Goal: Task Accomplishment & Management: Manage account settings

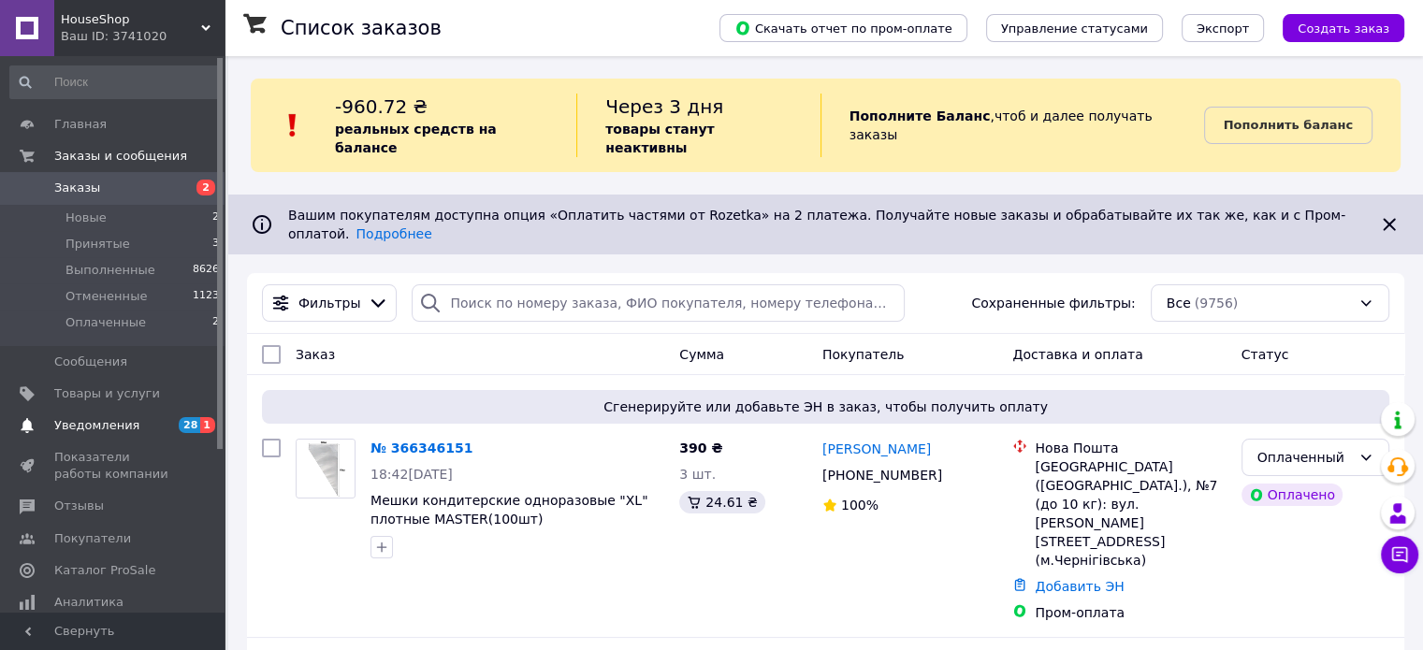
click at [110, 428] on span "Уведомления" at bounding box center [96, 425] width 85 height 17
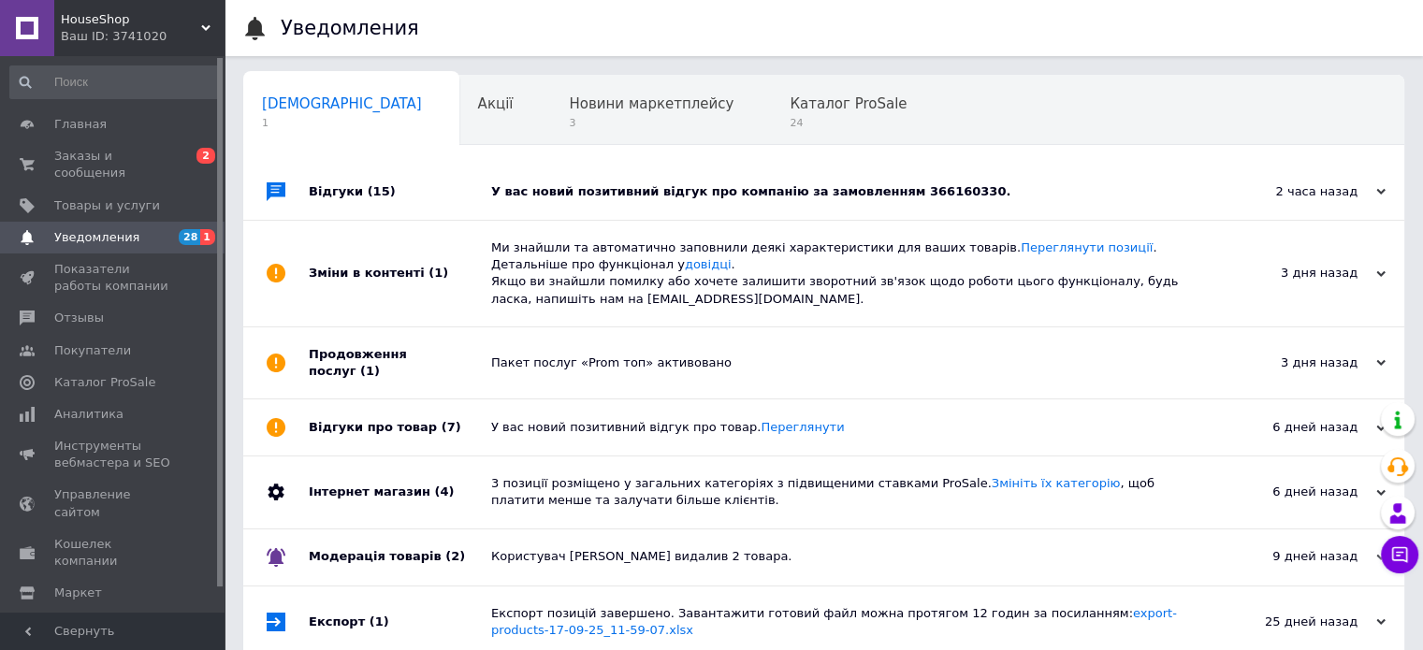
click at [795, 189] on div "У вас новий позитивний відгук про компанію за замовленням 366160330." at bounding box center [844, 191] width 707 height 17
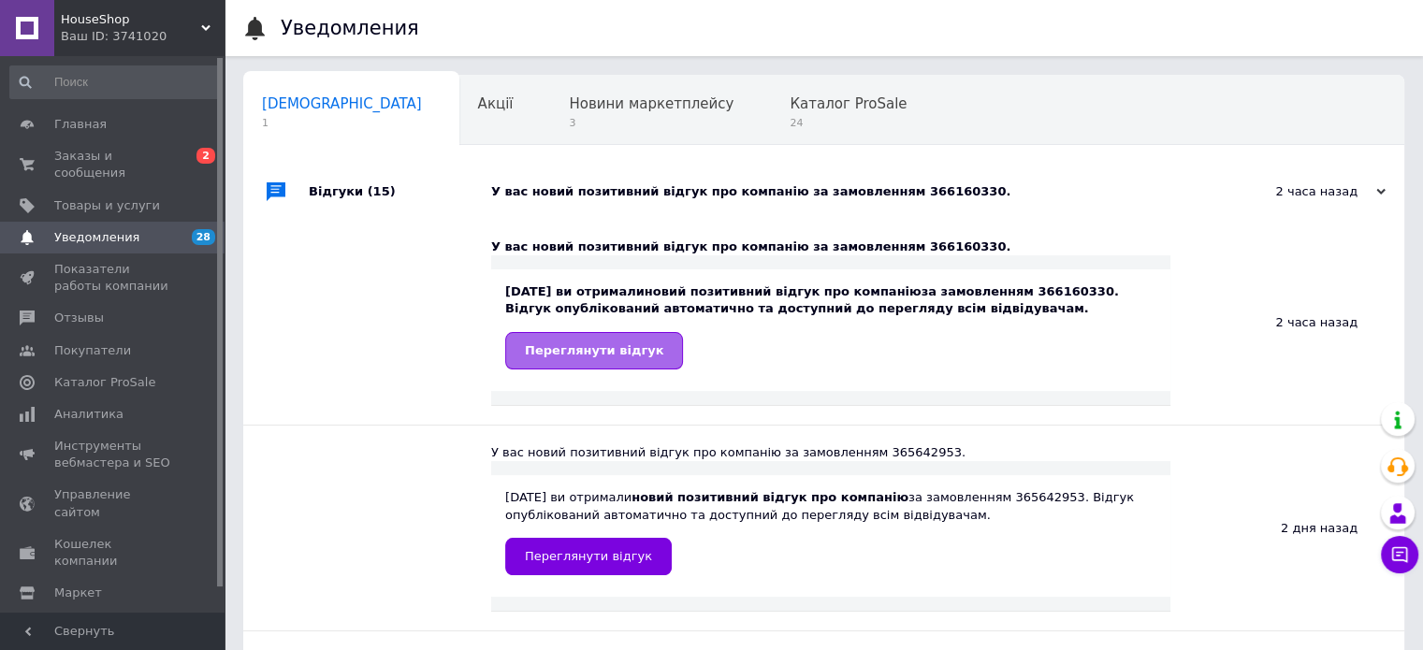
click at [595, 354] on span "Переглянути відгук" at bounding box center [594, 350] width 138 height 14
click at [88, 156] on span "Заказы и сообщения" at bounding box center [113, 165] width 119 height 34
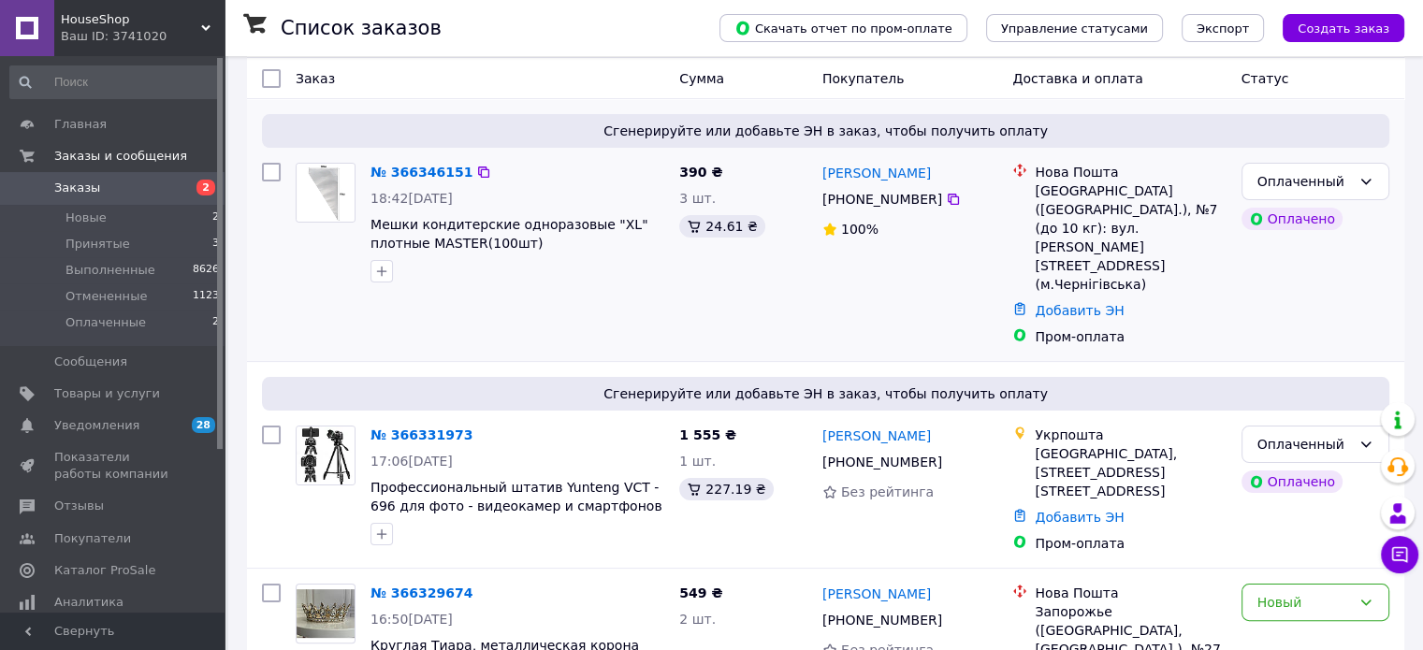
scroll to position [281, 0]
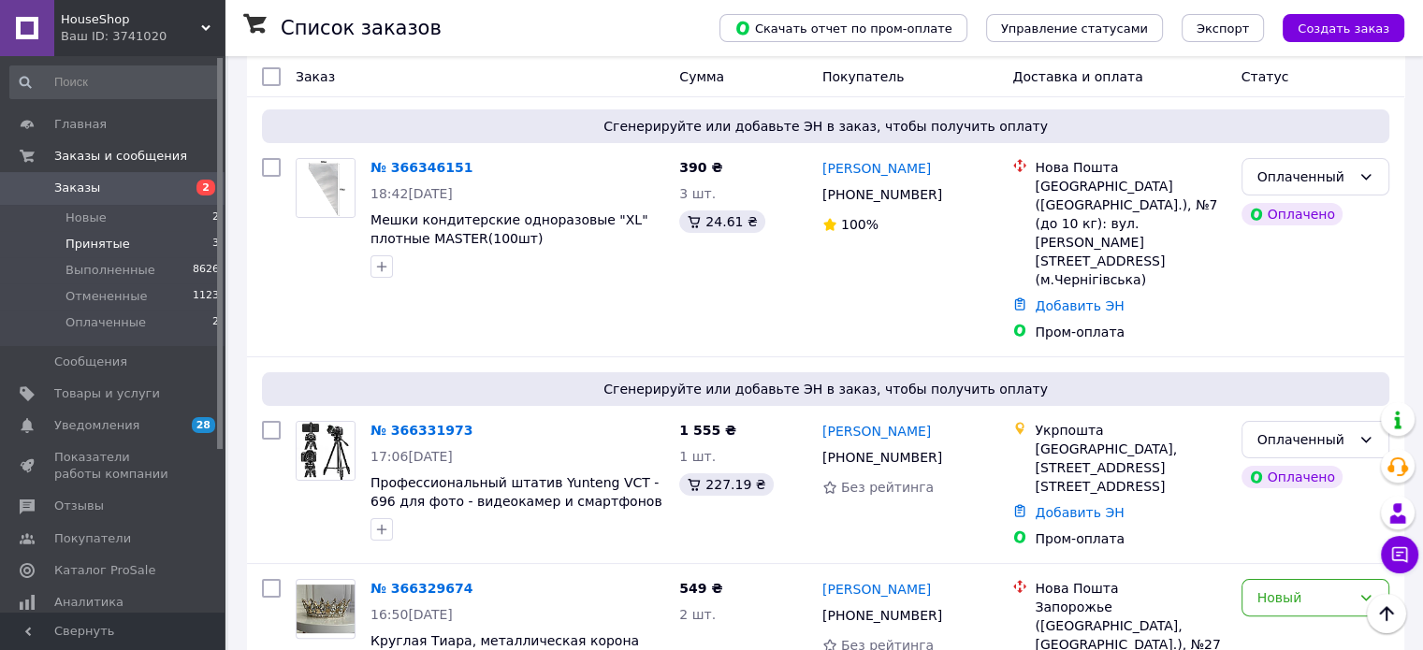
click at [92, 240] on span "Принятые" at bounding box center [97, 244] width 65 height 17
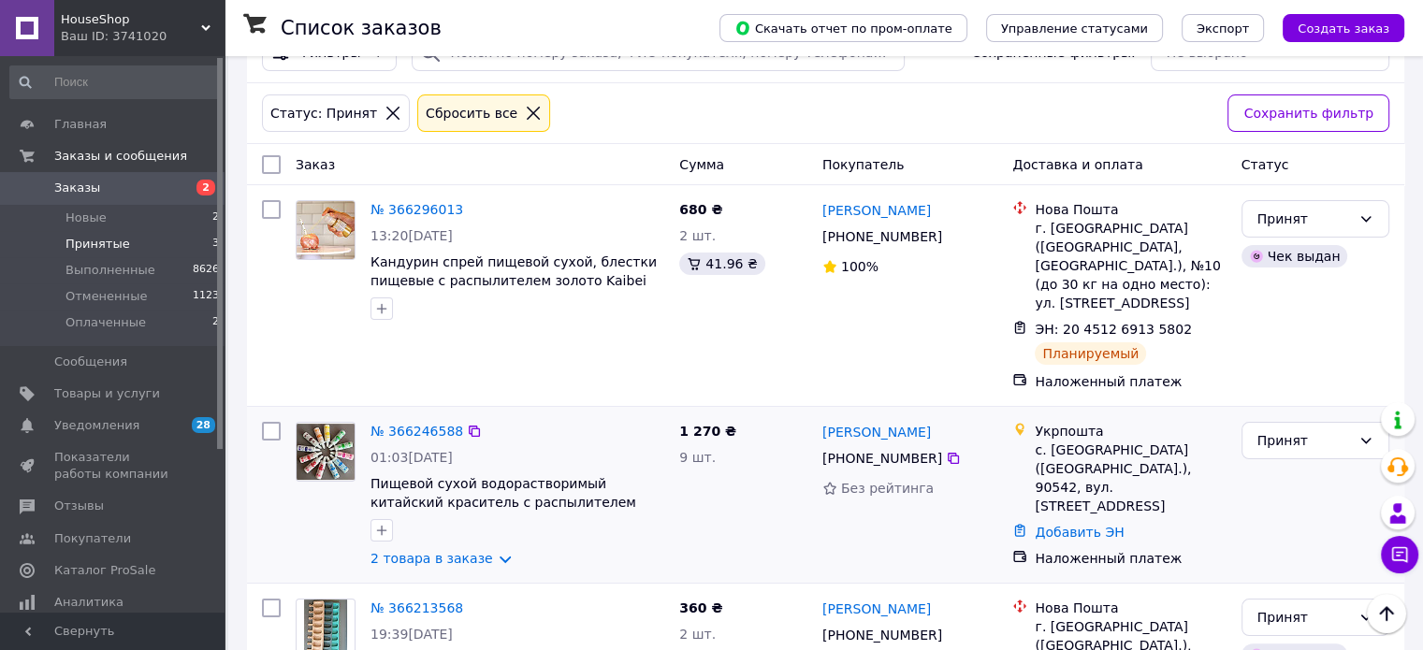
scroll to position [150, 0]
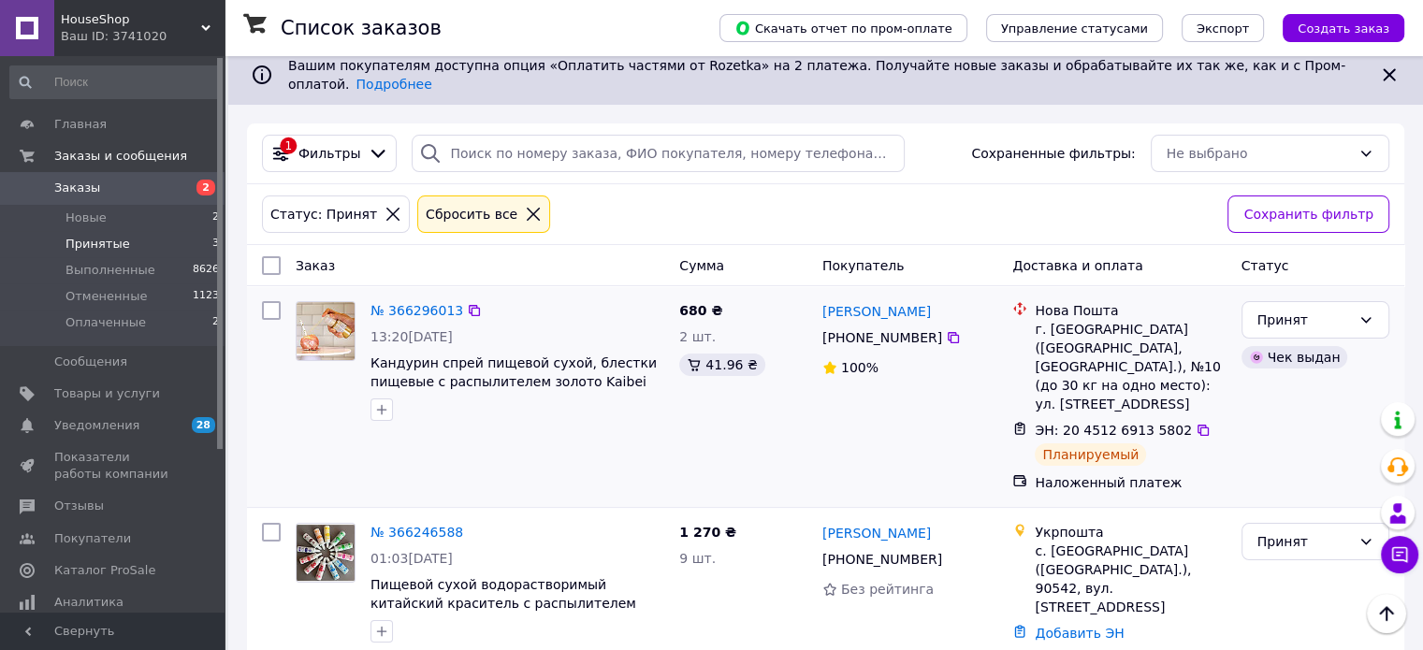
click at [336, 304] on img at bounding box center [326, 331] width 58 height 58
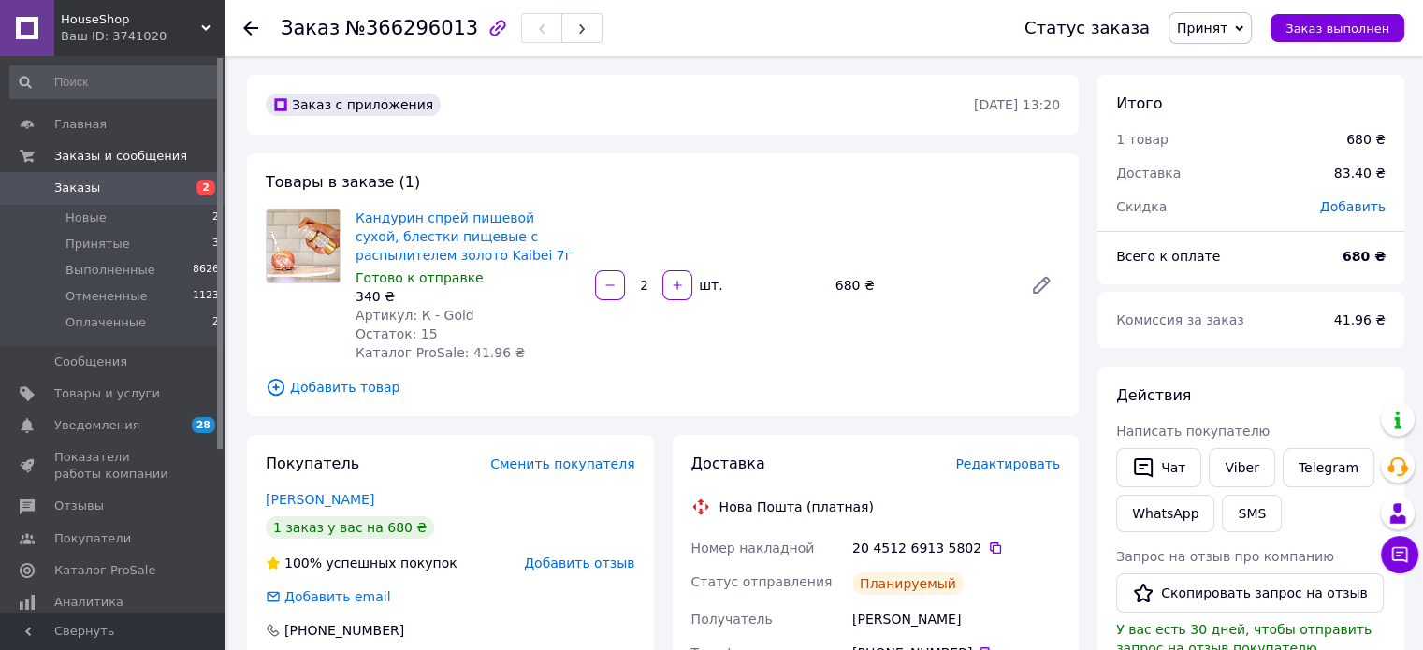
scroll to position [187, 0]
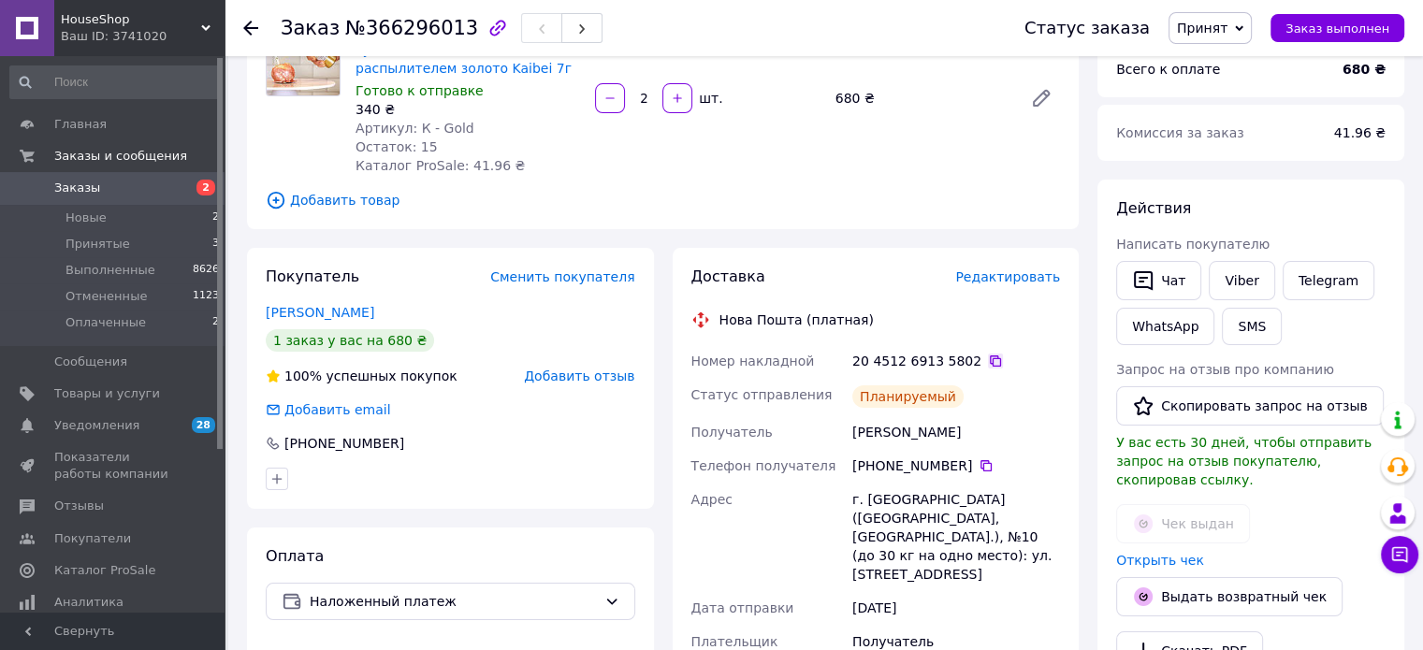
click at [988, 365] on icon at bounding box center [995, 361] width 15 height 15
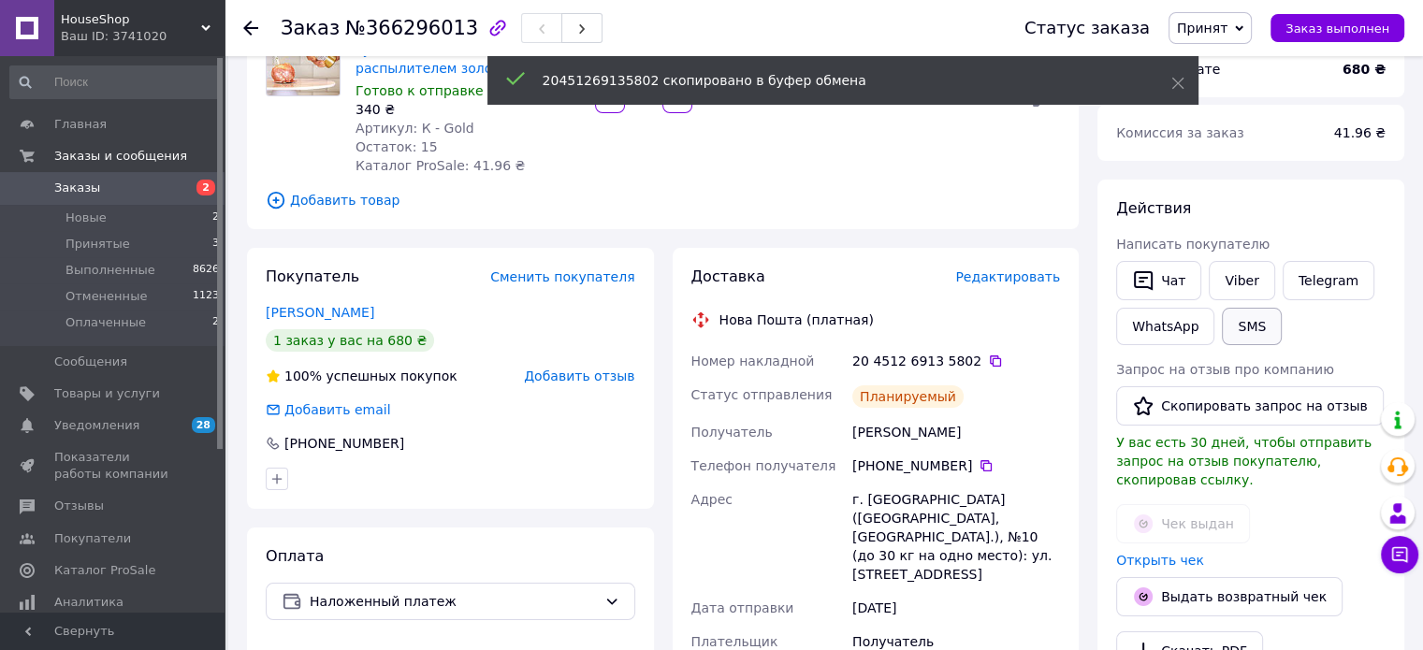
click at [1243, 331] on button "SMS" at bounding box center [1252, 326] width 60 height 37
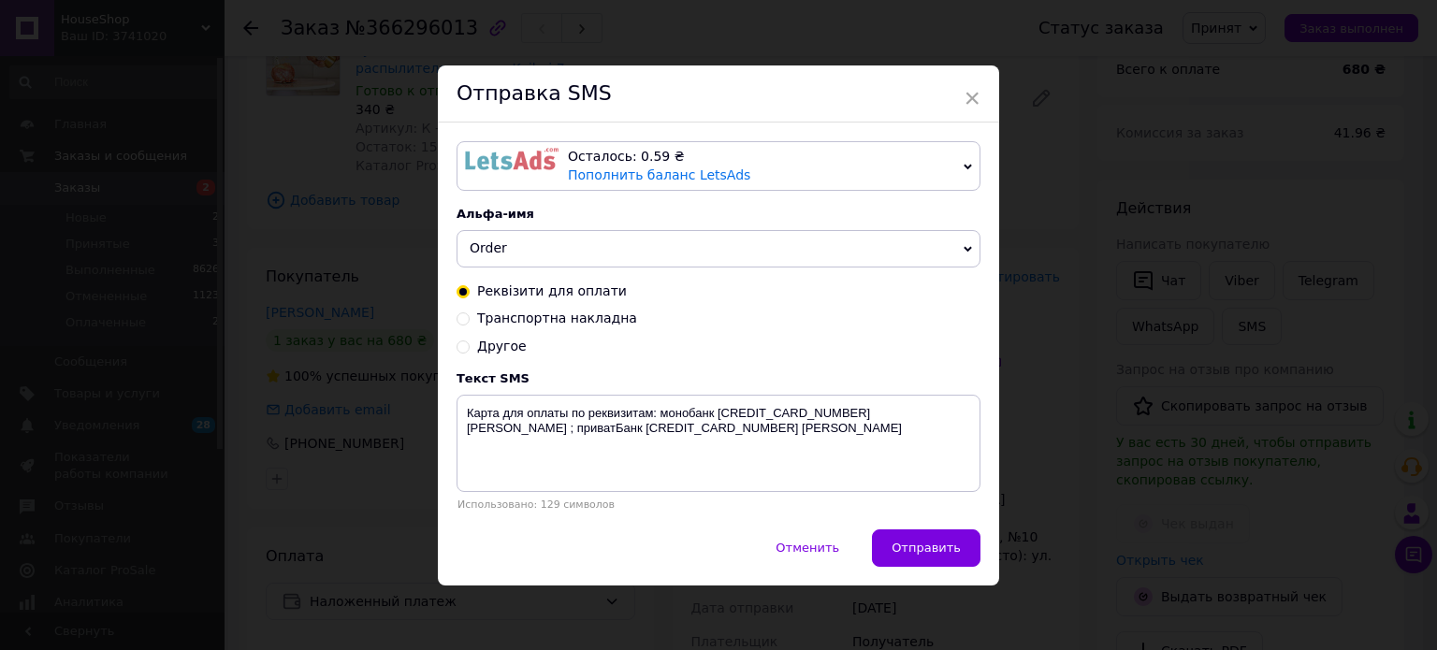
click at [460, 321] on input "Транспортна накладна" at bounding box center [462, 317] width 13 height 13
radio input "true"
radio input "false"
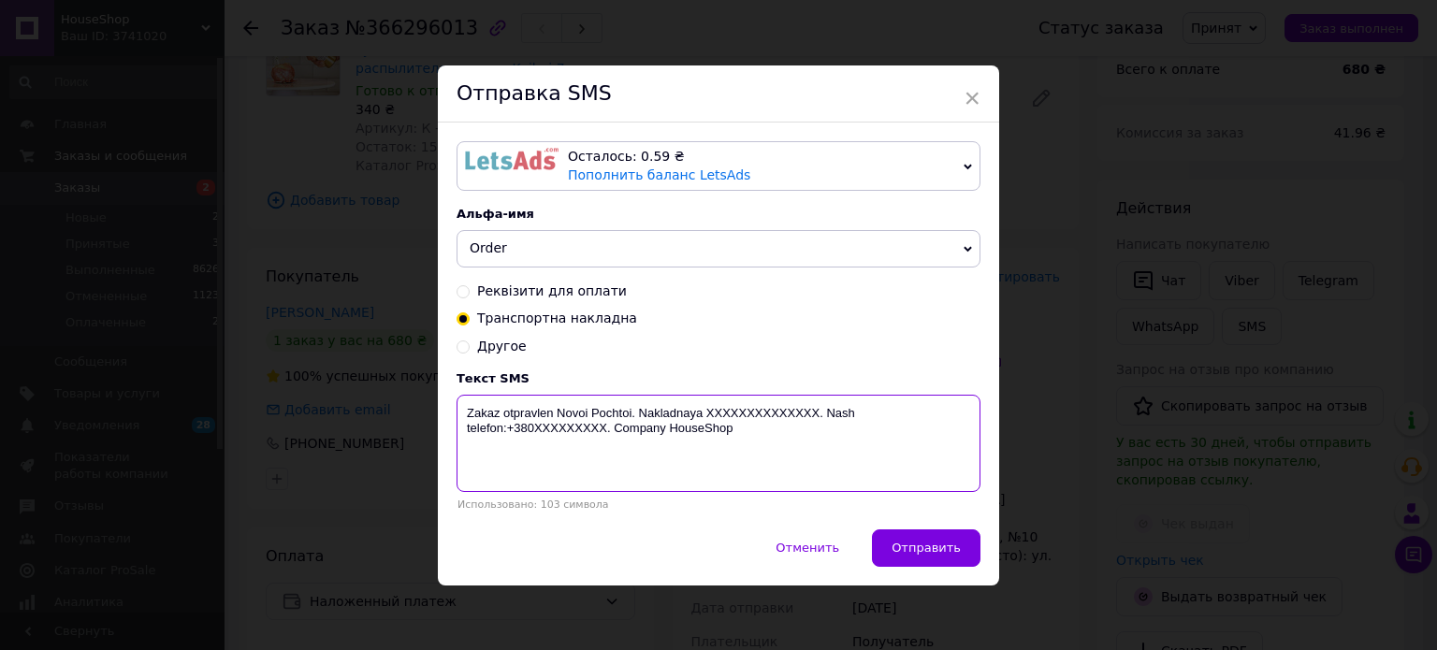
drag, startPoint x: 816, startPoint y: 411, endPoint x: 798, endPoint y: 411, distance: 17.8
click at [801, 411] on textarea "Zakaz otpravlen Novoi Pochtoi. Nakladnaya XXXXXXXXXXXXXX. Nash telefon:+380XXXX…" at bounding box center [718, 443] width 524 height 97
drag, startPoint x: 737, startPoint y: 410, endPoint x: 720, endPoint y: 413, distance: 17.1
click at [720, 413] on textarea "Zakaz otpravlen Novoi Pochtoi. Nakladnaya XXXXXXXXXXXXXX. Nash telefon:+380XXXX…" at bounding box center [718, 443] width 524 height 97
click at [814, 432] on textarea "Zakaz otpravlen Novoi Pochtoi. Nakladnaya XXXXXXXXXXXXXX. Nash telefon:+380XXXX…" at bounding box center [718, 443] width 524 height 97
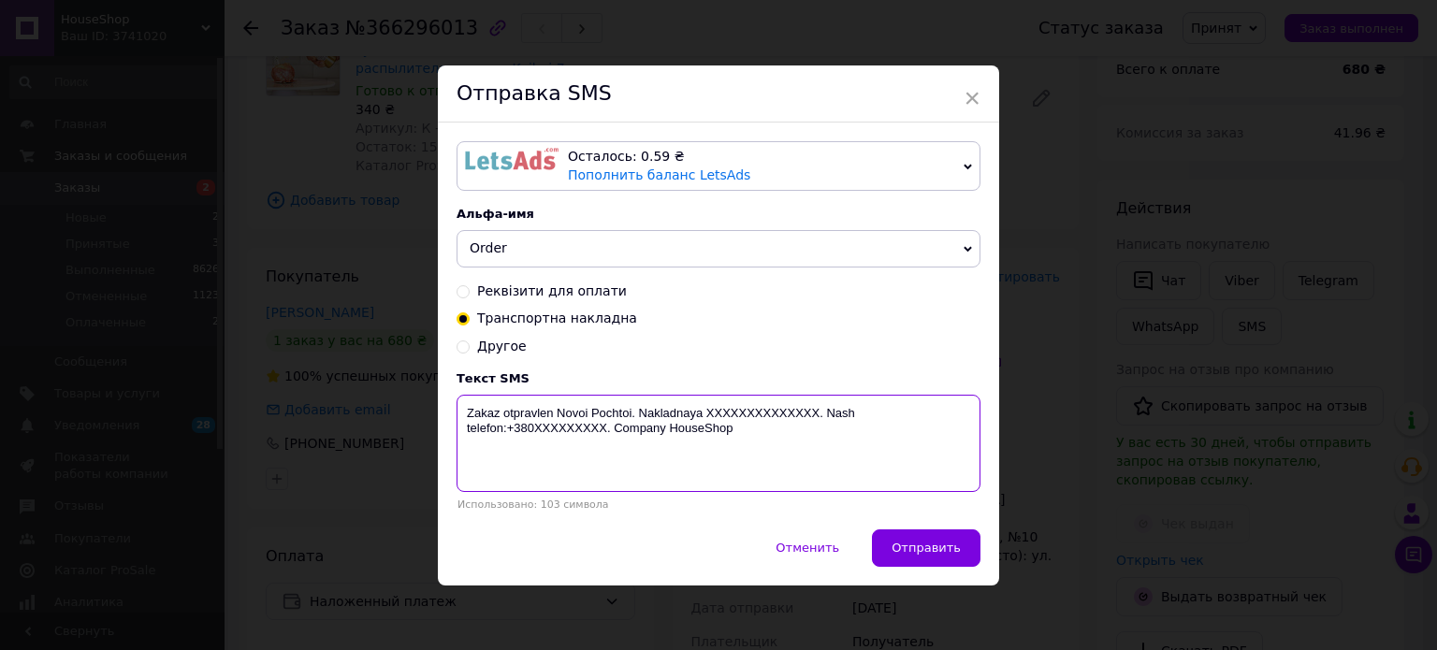
drag, startPoint x: 814, startPoint y: 419, endPoint x: 706, endPoint y: 421, distance: 107.6
click at [706, 421] on textarea "Zakaz otpravlen Novoi Pochtoi. Nakladnaya XXXXXXXXXXXXXX. Nash telefon:+380XXXX…" at bounding box center [718, 443] width 524 height 97
paste textarea "20451269135802"
drag, startPoint x: 499, startPoint y: 411, endPoint x: 477, endPoint y: 413, distance: 21.6
click at [477, 413] on textarea "Zakaz otpravlen Novoi Pochtoi. Nakladnaya 20451269135802. Nash telefon:+380XXXX…" at bounding box center [718, 443] width 524 height 97
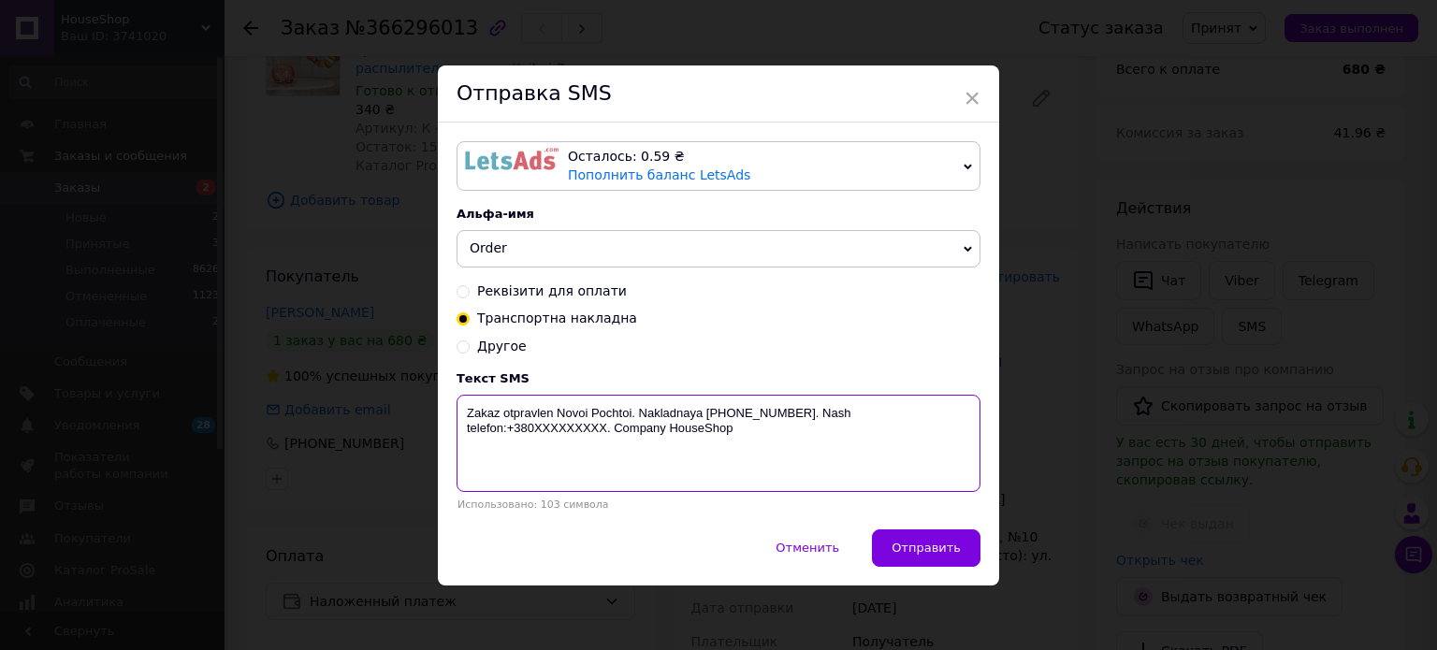
click at [522, 407] on textarea "Zakaz otpravlen Novoi Pochtoi. Nakladnaya 20451269135802. Nash telefon:+380XXXX…" at bounding box center [718, 443] width 524 height 97
drag, startPoint x: 494, startPoint y: 414, endPoint x: 474, endPoint y: 414, distance: 19.6
click at [474, 414] on textarea "Zakaz otpravlen Novoi Pochtoi. Nakladnaya 20451269135802. Nash telefon:+380XXXX…" at bounding box center [718, 443] width 524 height 97
click at [514, 407] on textarea "Zakaz otpravlen Novoi Pochtoi. Nakladnaya 20451269135802. Nash telefon:+380XXXX…" at bounding box center [718, 443] width 524 height 97
drag, startPoint x: 497, startPoint y: 409, endPoint x: 468, endPoint y: 415, distance: 29.7
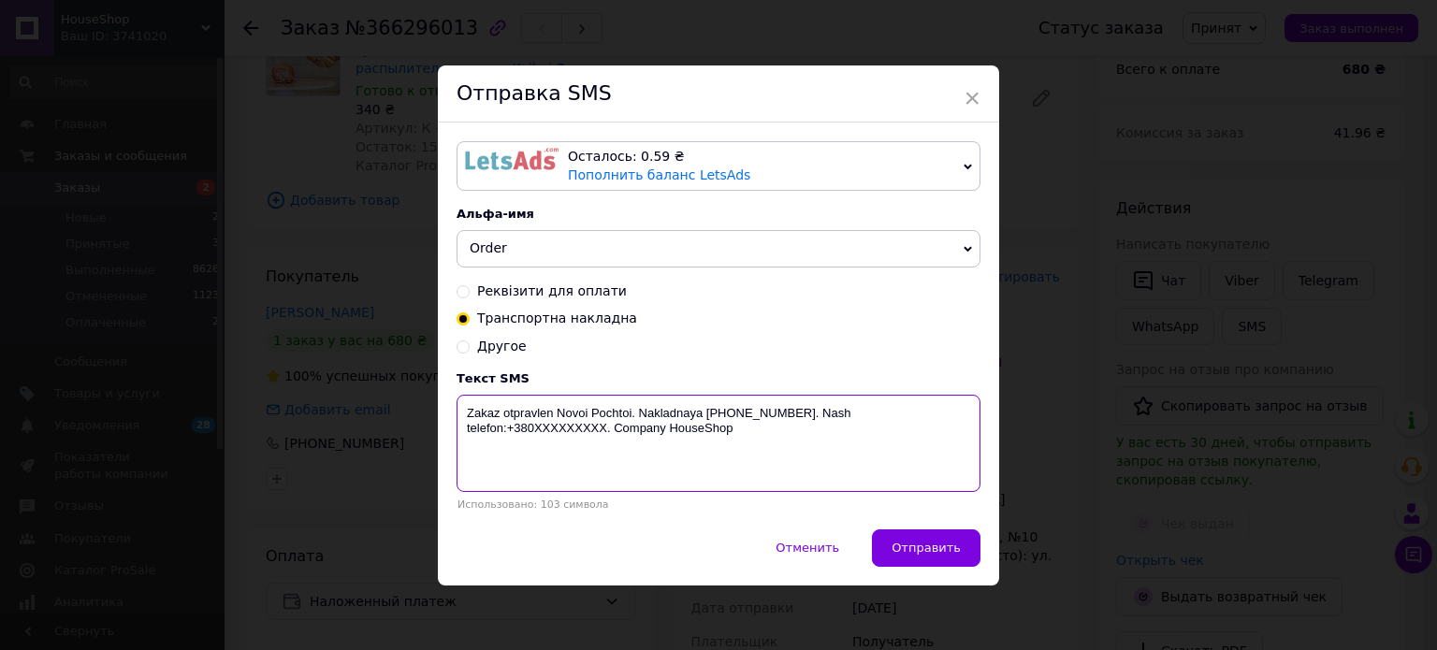
click at [468, 415] on textarea "Zakaz otpravlen Novoi Pochtoi. Nakladnaya 20451269135802. Nash telefon:+380XXXX…" at bounding box center [718, 443] width 524 height 97
click at [548, 413] on textarea "Zoloto otpravlen Novoi Pochtoi. Nakladnaya 20451269135802. Nash telefon:+380XXX…" at bounding box center [718, 443] width 524 height 97
drag, startPoint x: 500, startPoint y: 413, endPoint x: 543, endPoint y: 450, distance: 56.3
click at [501, 413] on textarea "Zoloto otpravleno Novoi Pochtoi. Nakladnaya 20451269135802. Nash telefon:+380XX…" at bounding box center [718, 443] width 524 height 97
click at [500, 415] on textarea "Zoloto sprey otpravleno Novoi Pochtoi. Nakladnaya 20451269135802. Nash telefon:…" at bounding box center [718, 443] width 524 height 97
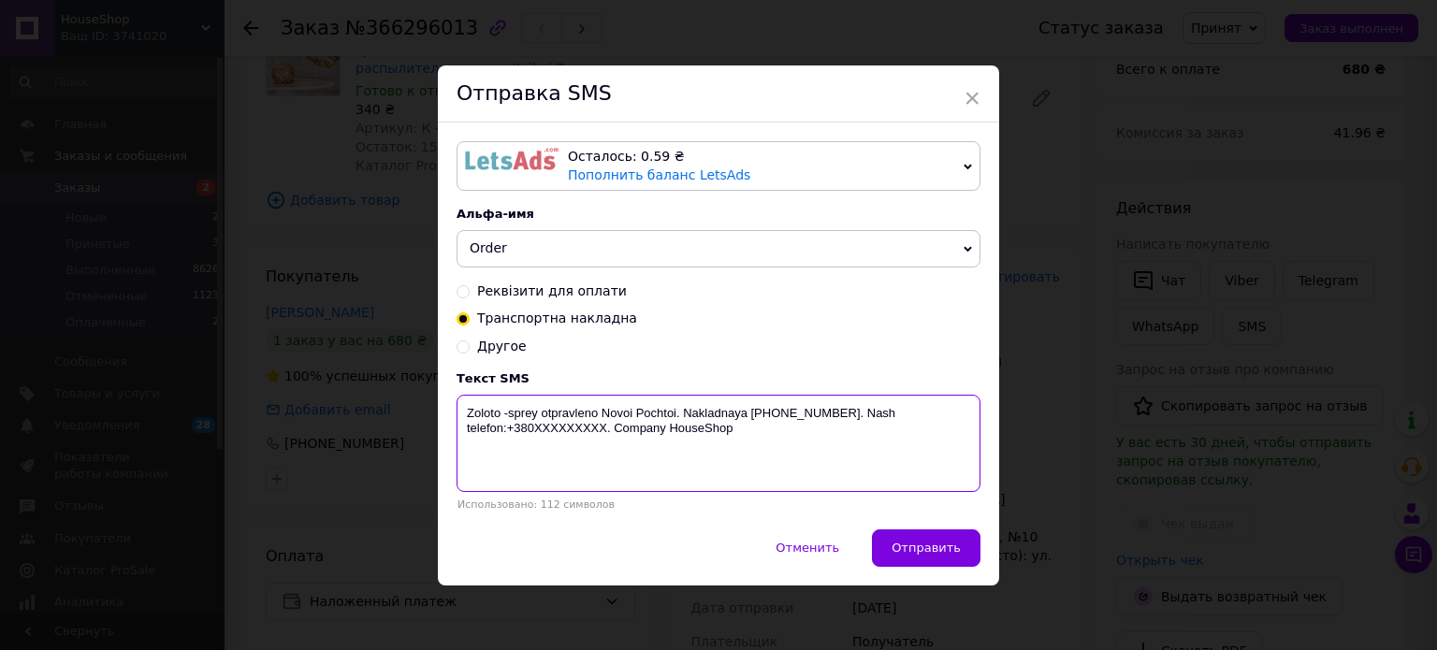
drag, startPoint x: 601, startPoint y: 431, endPoint x: 756, endPoint y: 643, distance: 261.8
click at [529, 453] on textarea "Zoloto -sprey otpravleno Novoi Pochtoi. Nakladnaya 20451269135802. Nash telefon…" at bounding box center [718, 443] width 524 height 97
type textarea "Zoloto -sprey otpravleno Novoi Pochtoi. Nakladnaya 20451269135802. Nash telefon…"
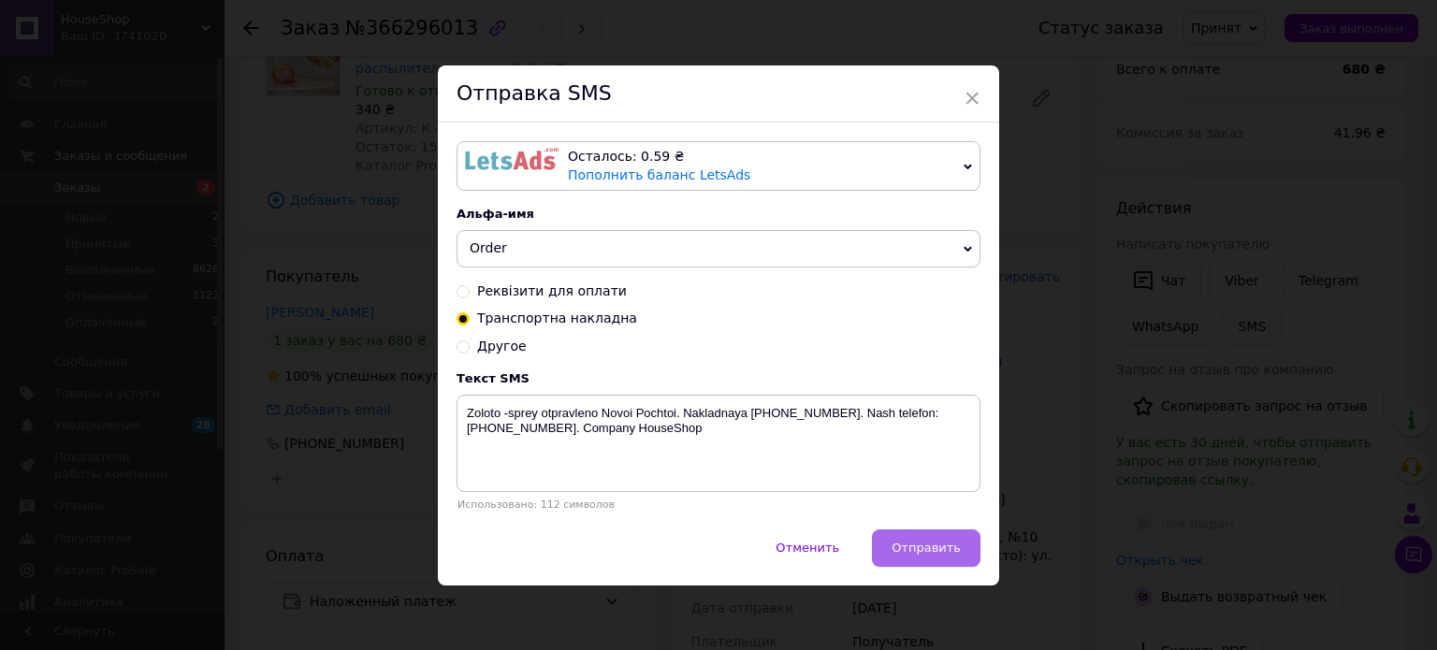
click at [937, 555] on span "Отправить" at bounding box center [925, 548] width 69 height 14
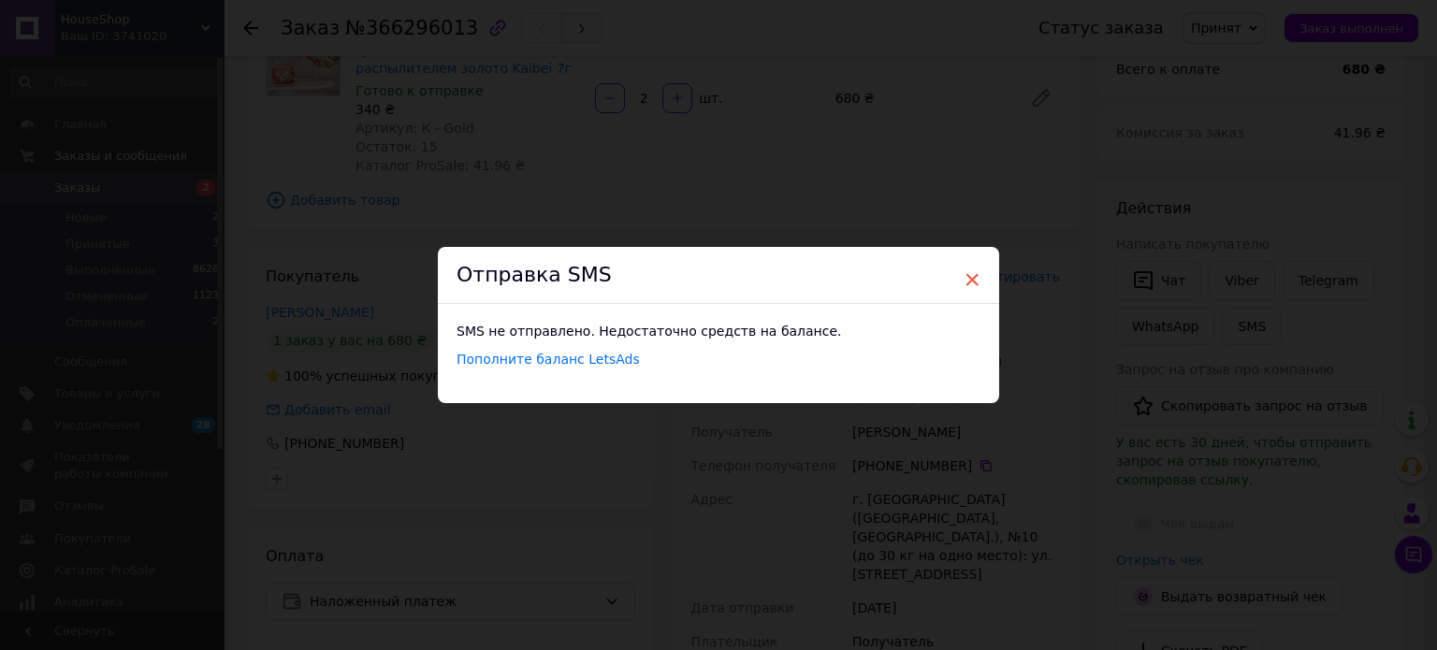
click at [969, 274] on span "×" at bounding box center [971, 280] width 17 height 32
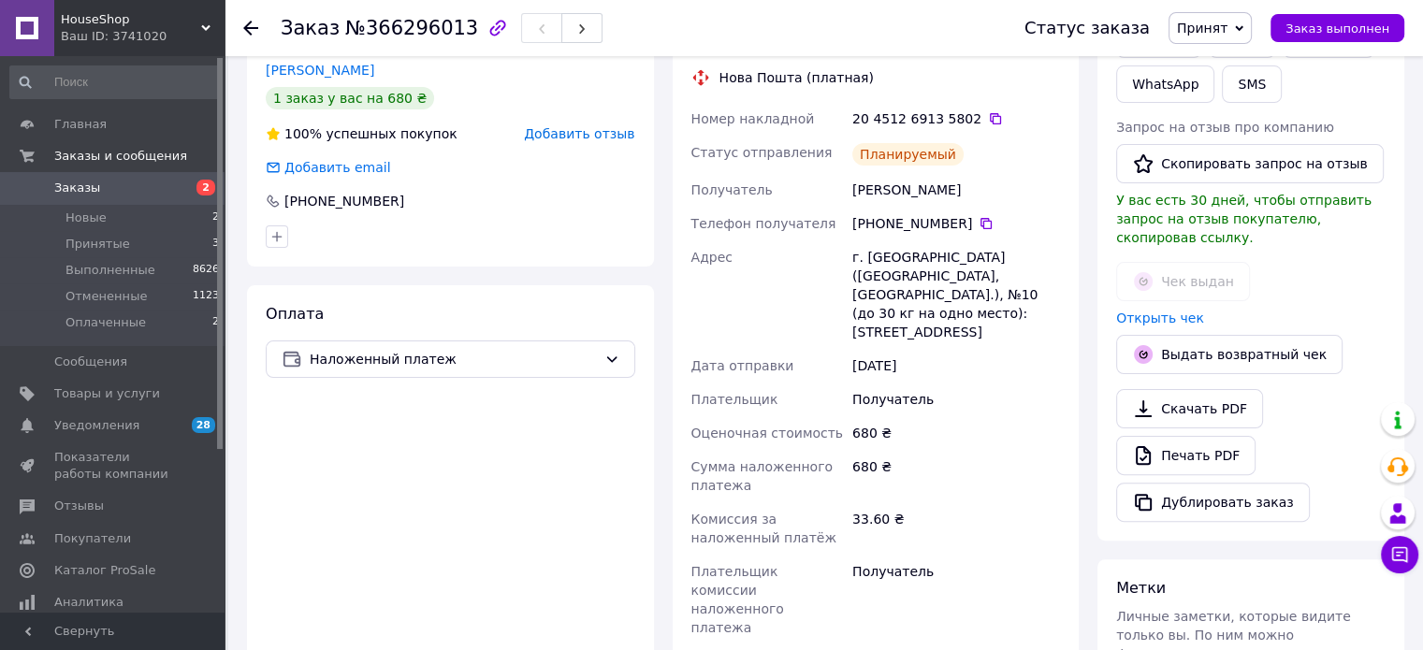
scroll to position [406, 0]
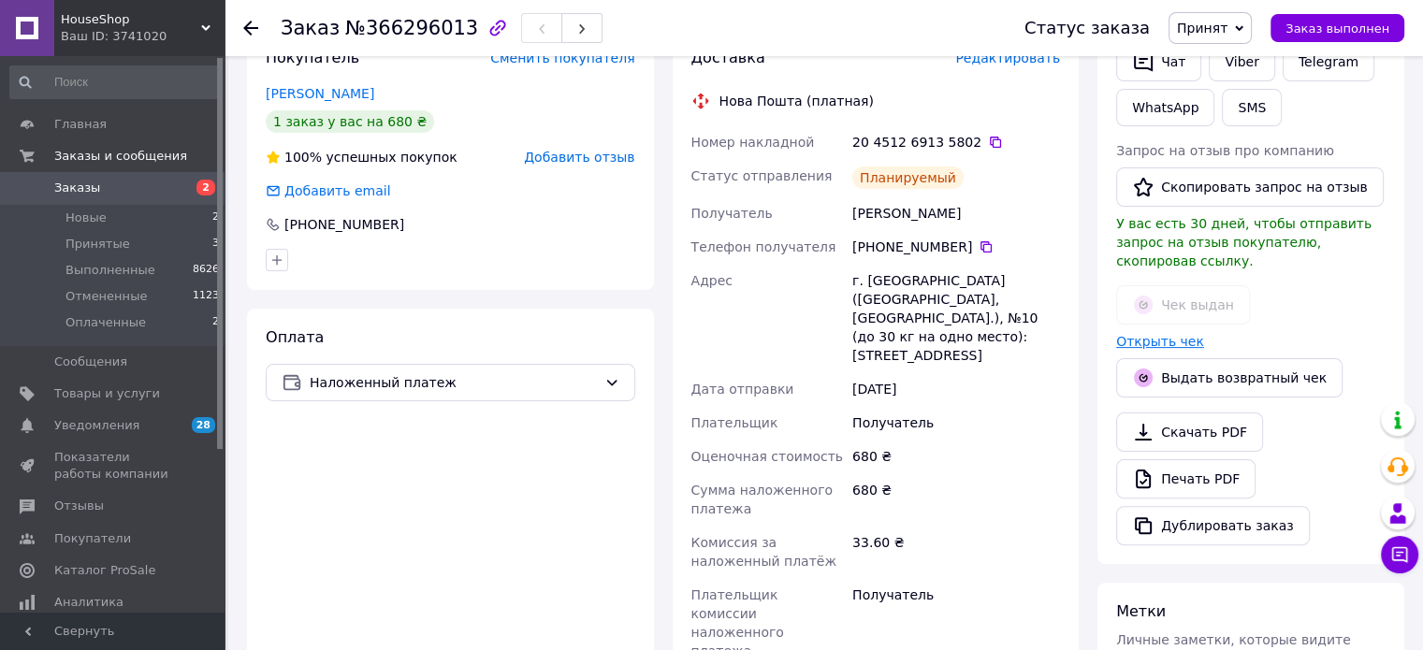
click at [1157, 334] on link "Открыть чек" at bounding box center [1160, 341] width 88 height 15
click at [1371, 35] on span "Заказ выполнен" at bounding box center [1337, 29] width 104 height 14
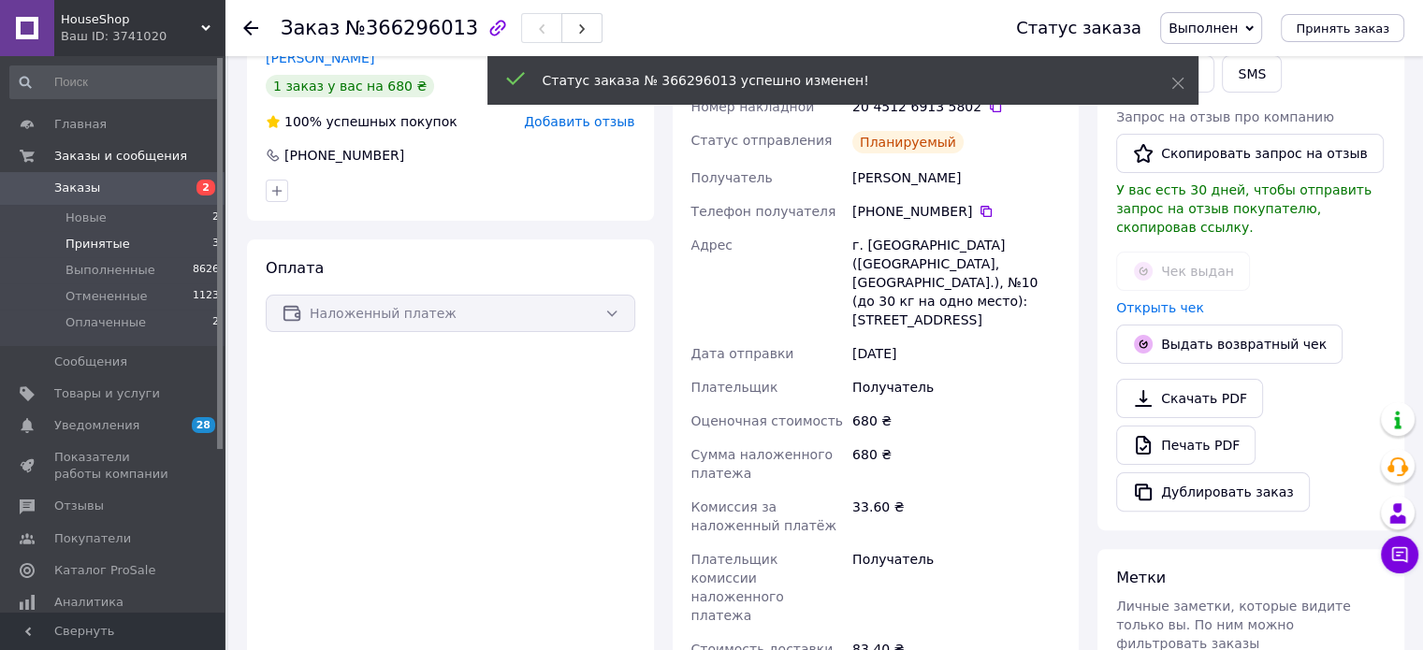
click at [121, 252] on span "Принятые" at bounding box center [97, 244] width 65 height 17
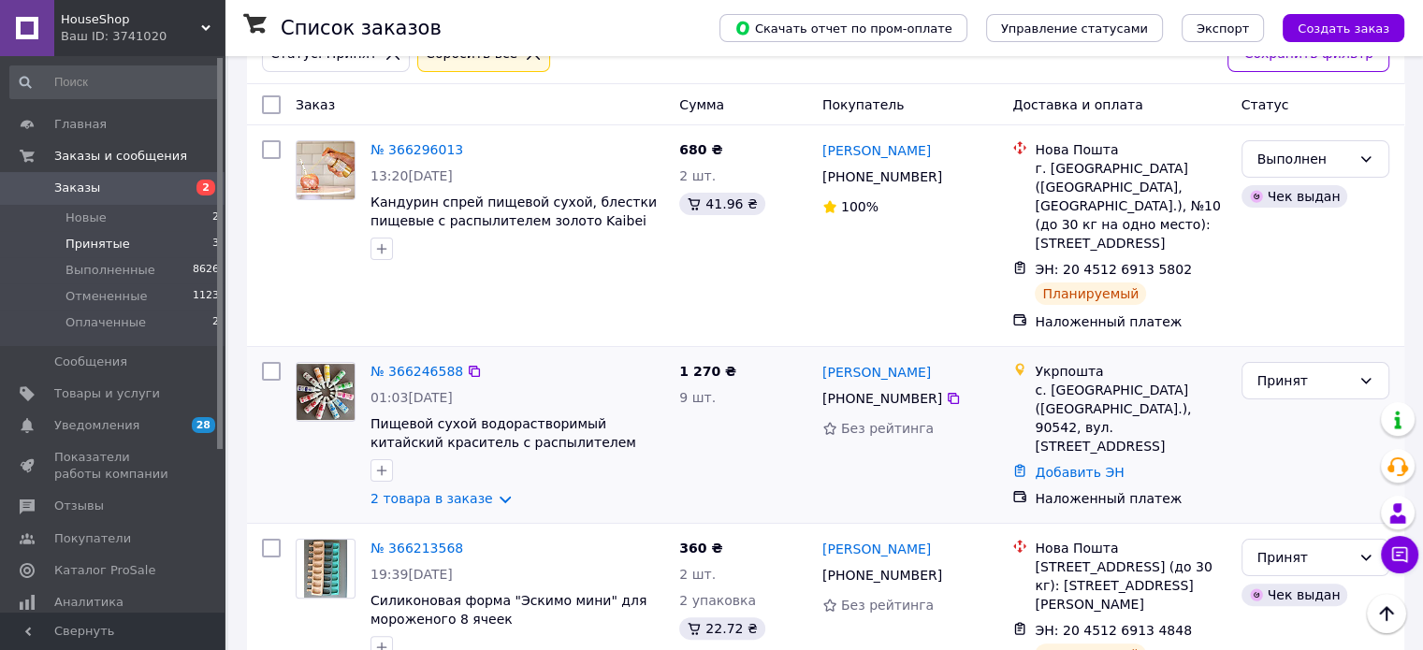
scroll to position [337, 0]
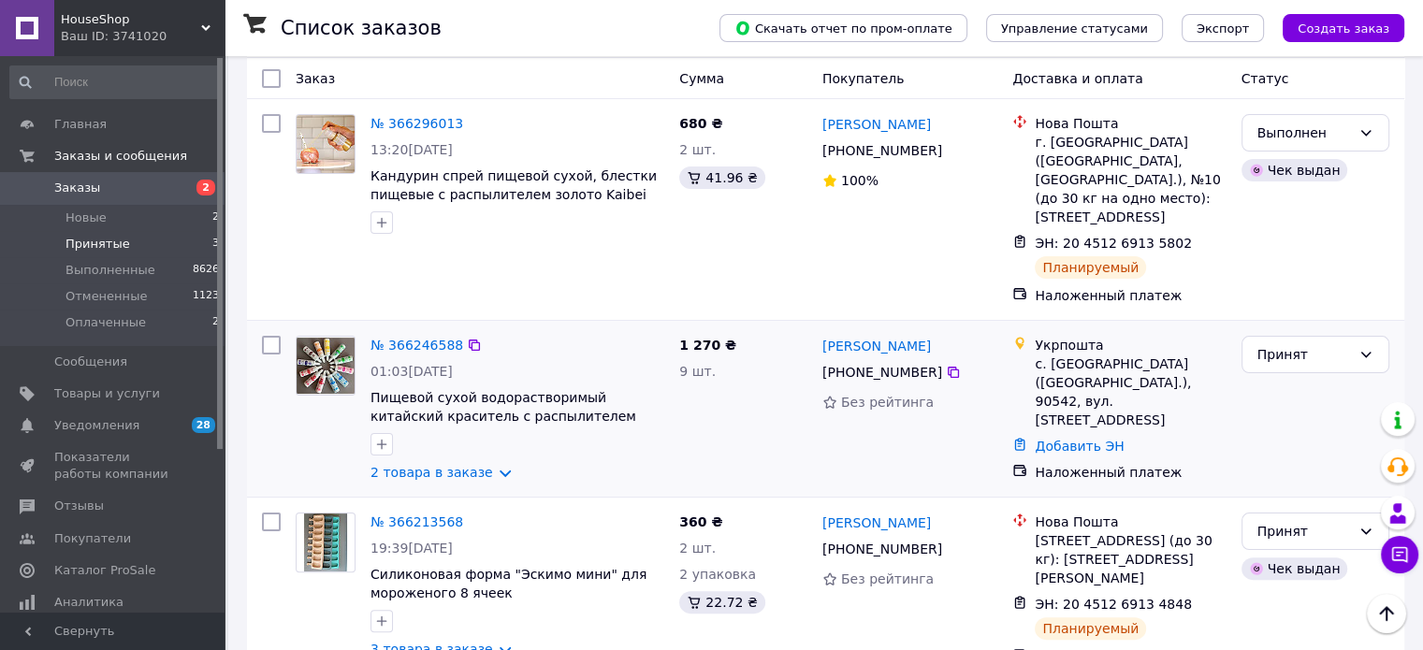
click at [323, 338] on img at bounding box center [326, 366] width 58 height 57
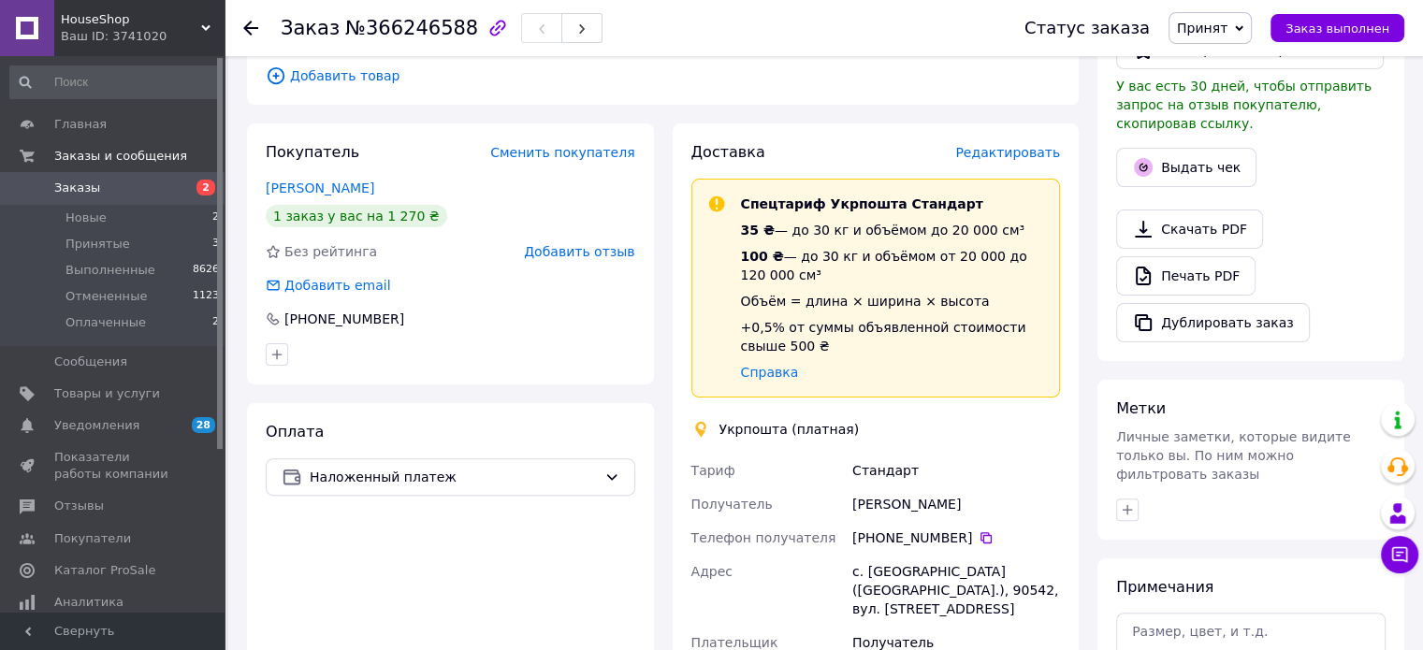
scroll to position [524, 0]
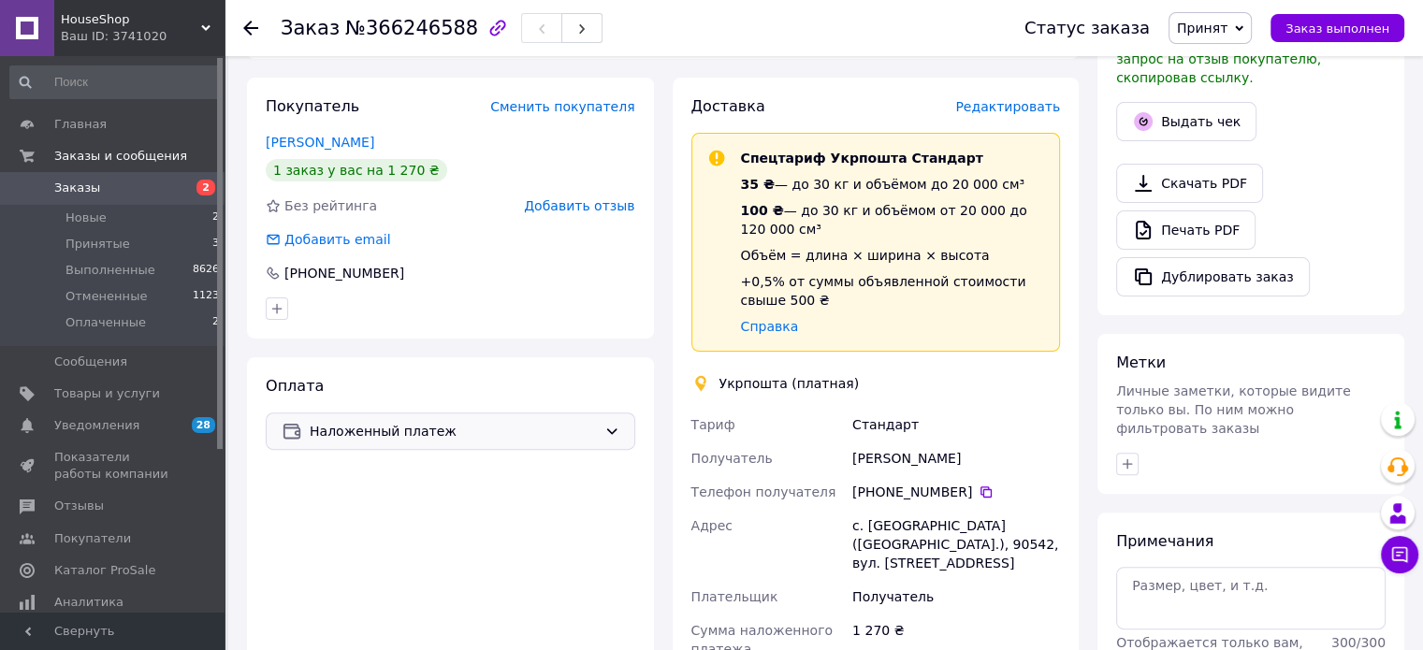
click at [612, 424] on icon at bounding box center [611, 431] width 15 height 15
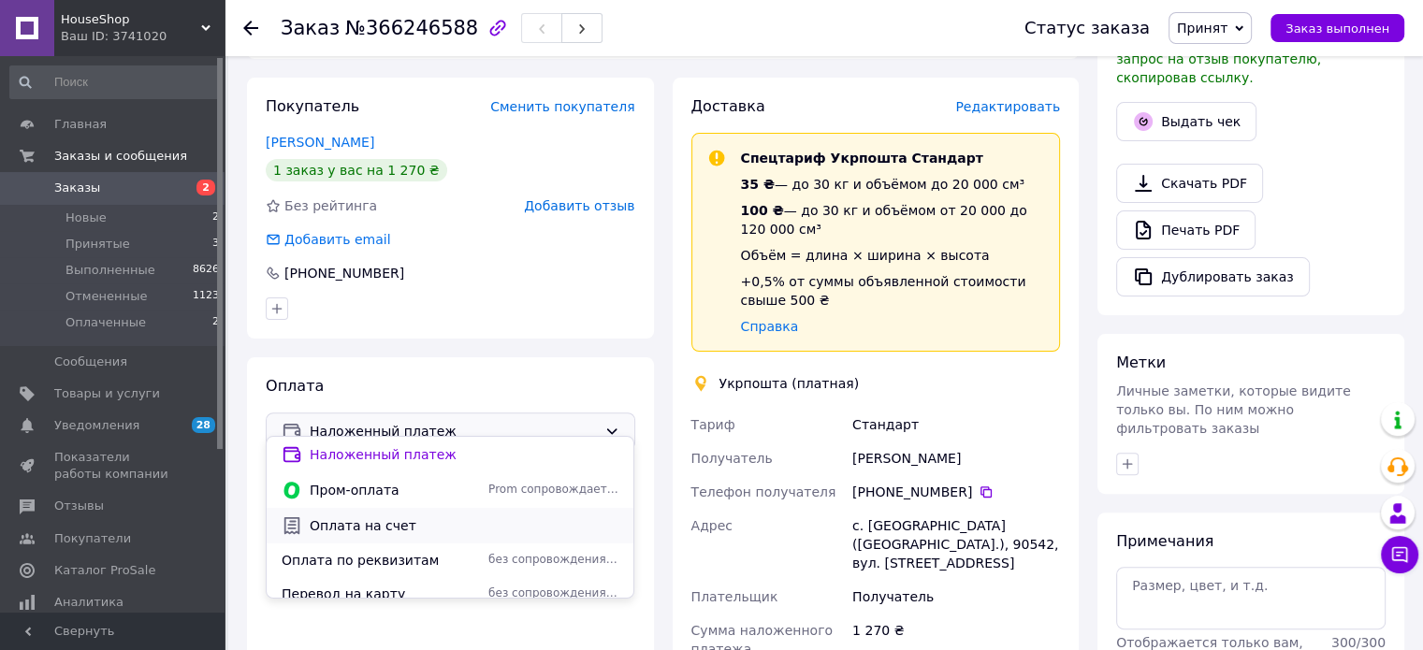
click at [562, 529] on span "Оплата на счет" at bounding box center [464, 525] width 309 height 19
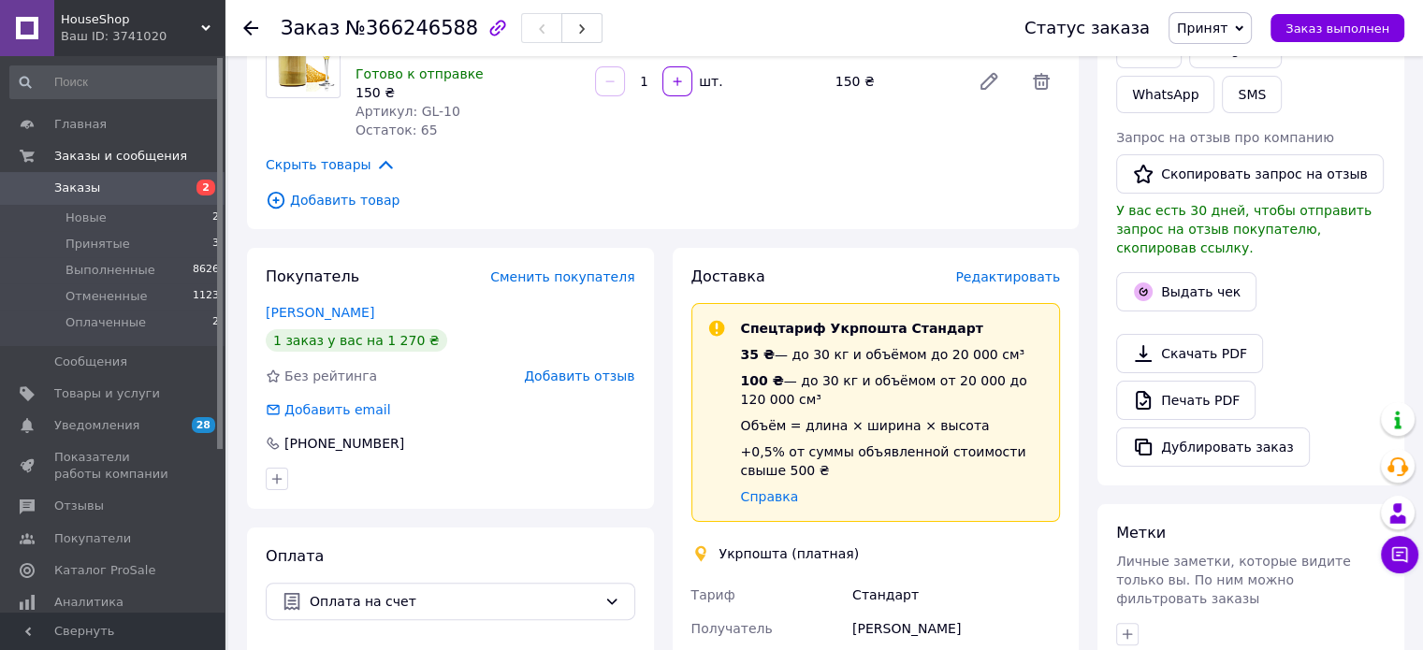
scroll to position [579, 0]
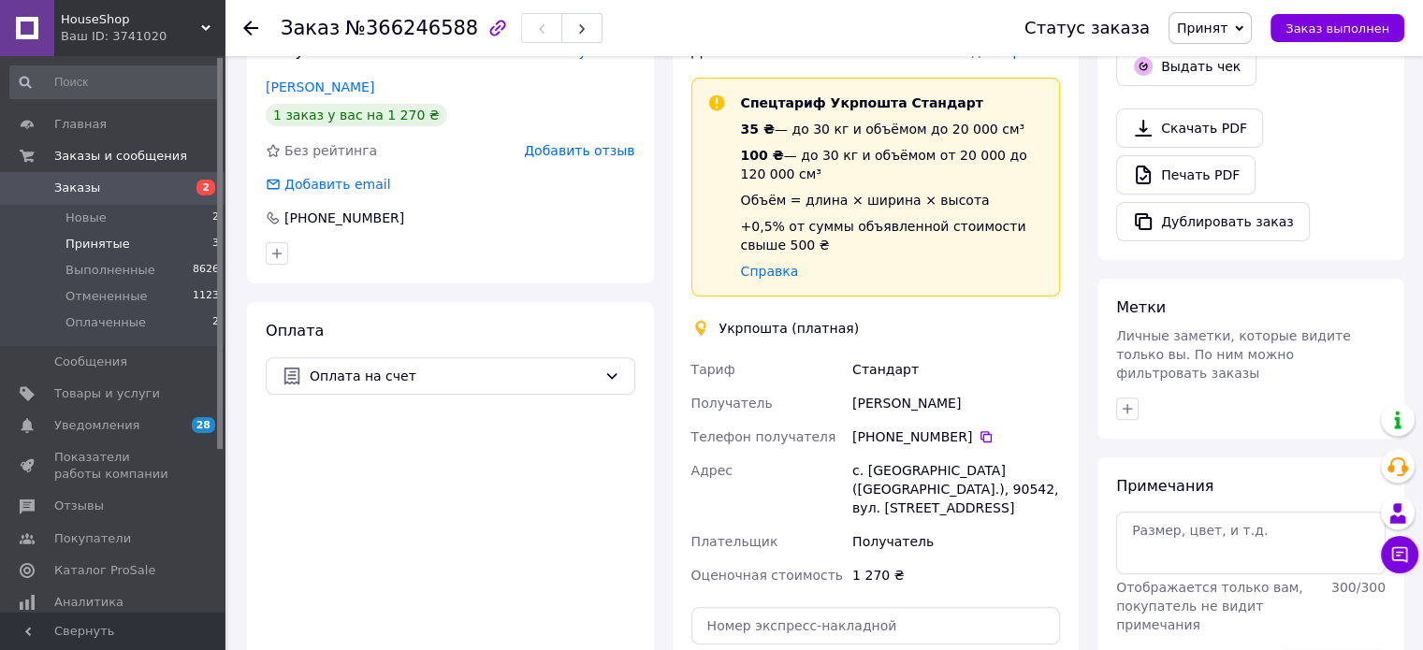
click at [97, 250] on span "Принятые" at bounding box center [97, 244] width 65 height 17
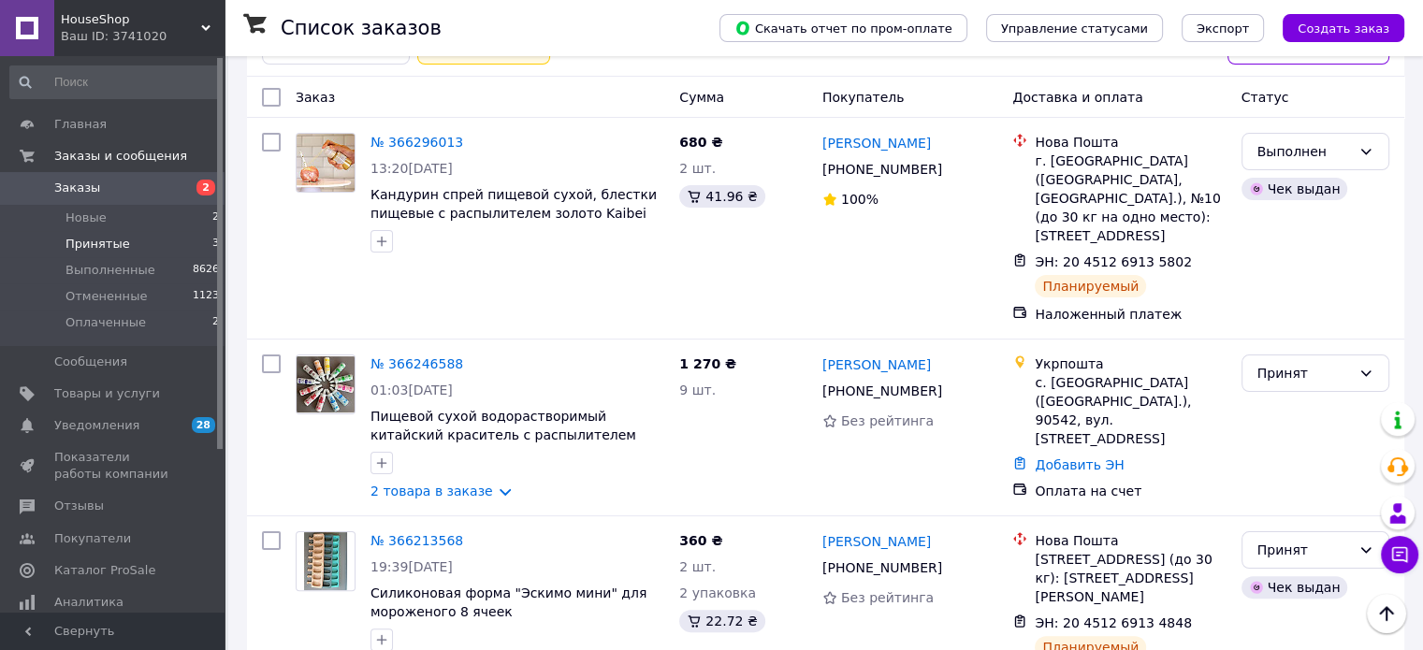
scroll to position [337, 0]
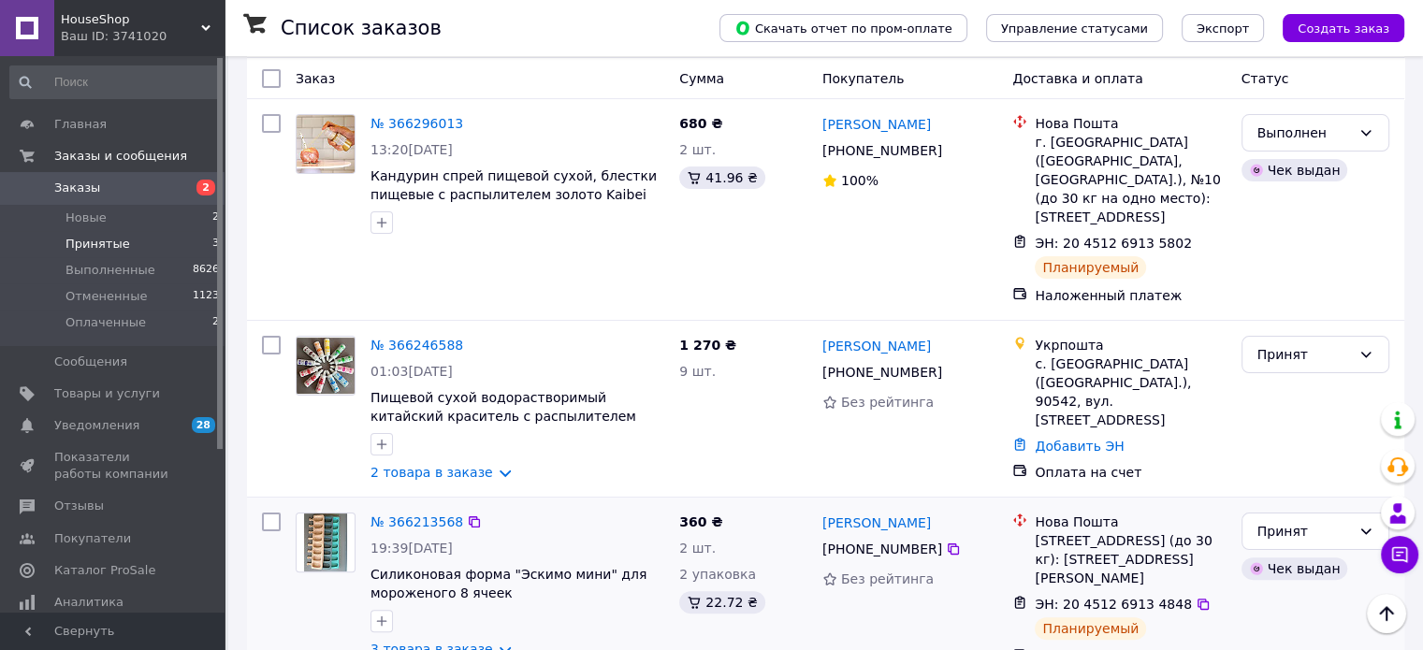
click at [330, 514] on img at bounding box center [326, 543] width 44 height 58
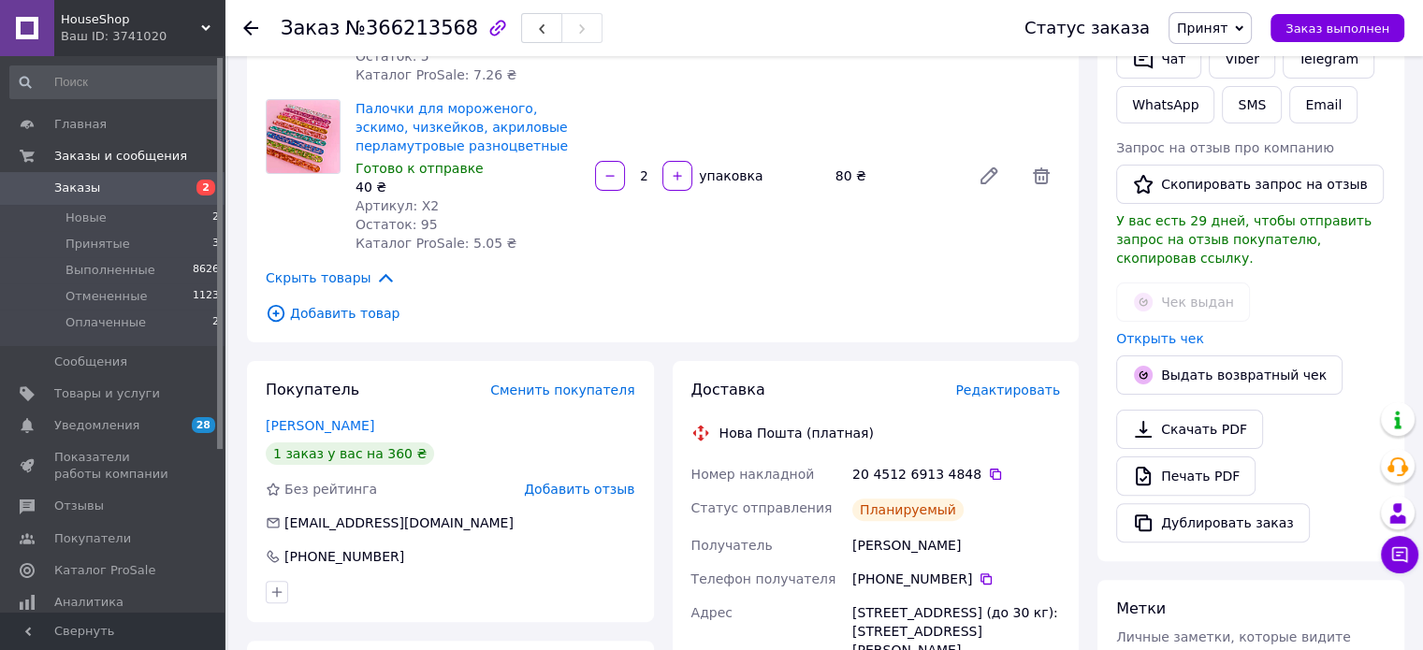
scroll to position [430, 0]
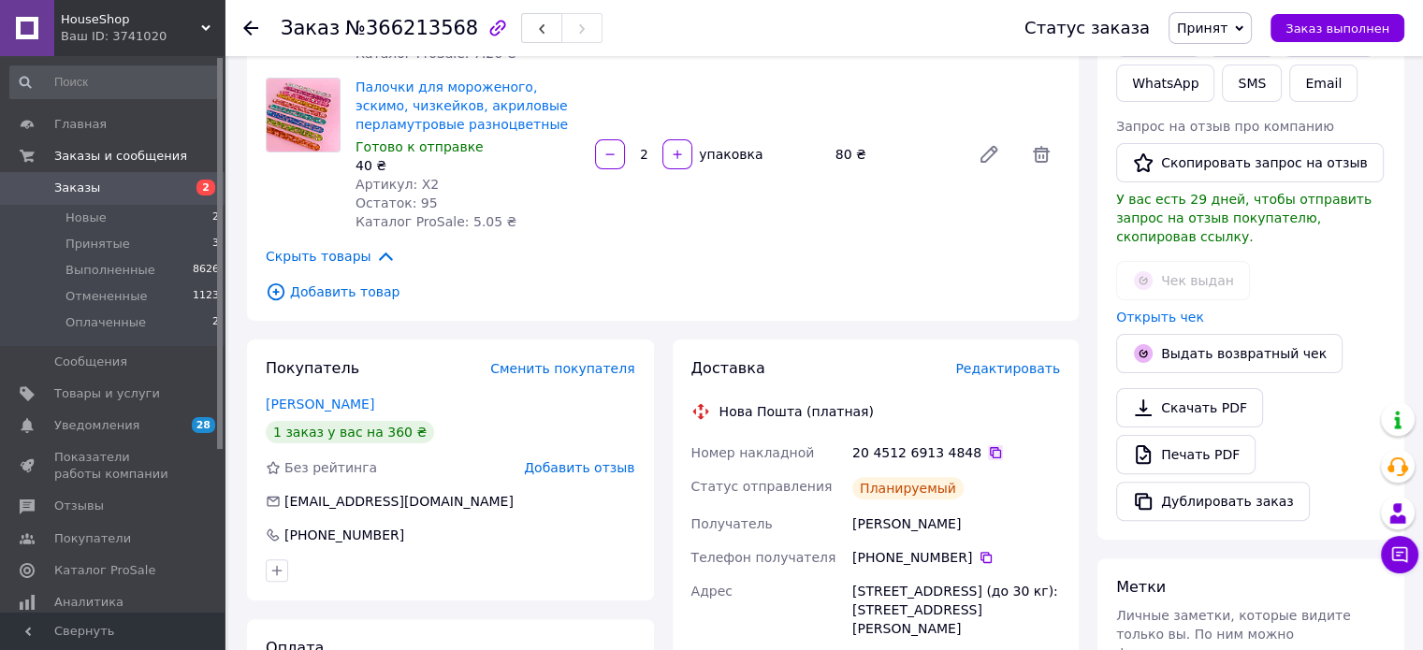
click at [988, 452] on icon at bounding box center [995, 452] width 15 height 15
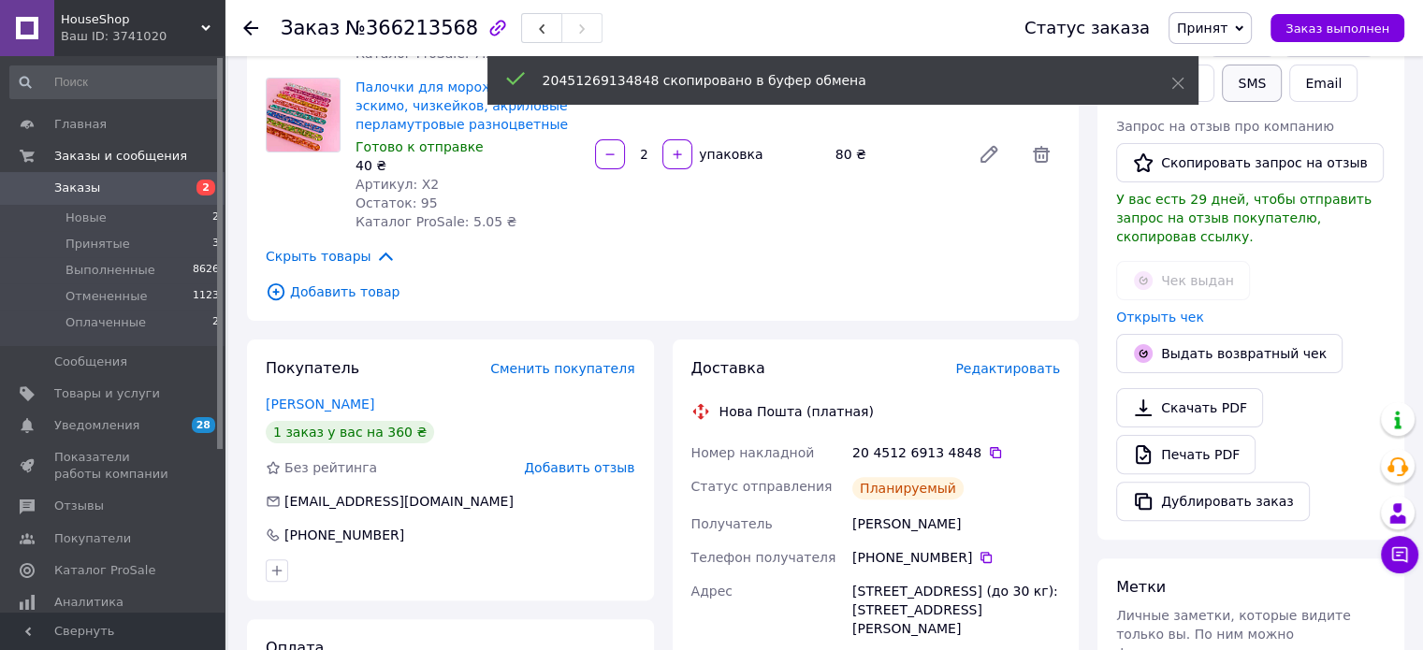
click at [1253, 80] on button "SMS" at bounding box center [1252, 83] width 60 height 37
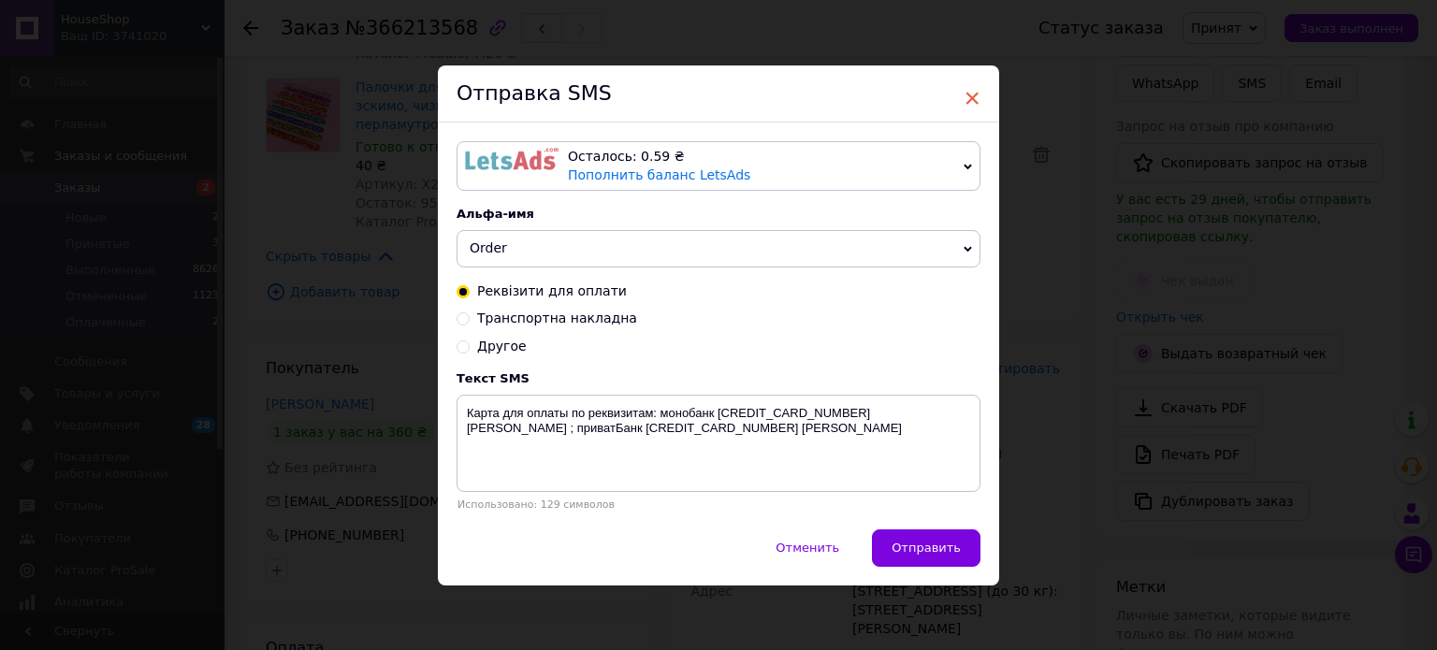
click at [973, 97] on span "×" at bounding box center [971, 98] width 17 height 32
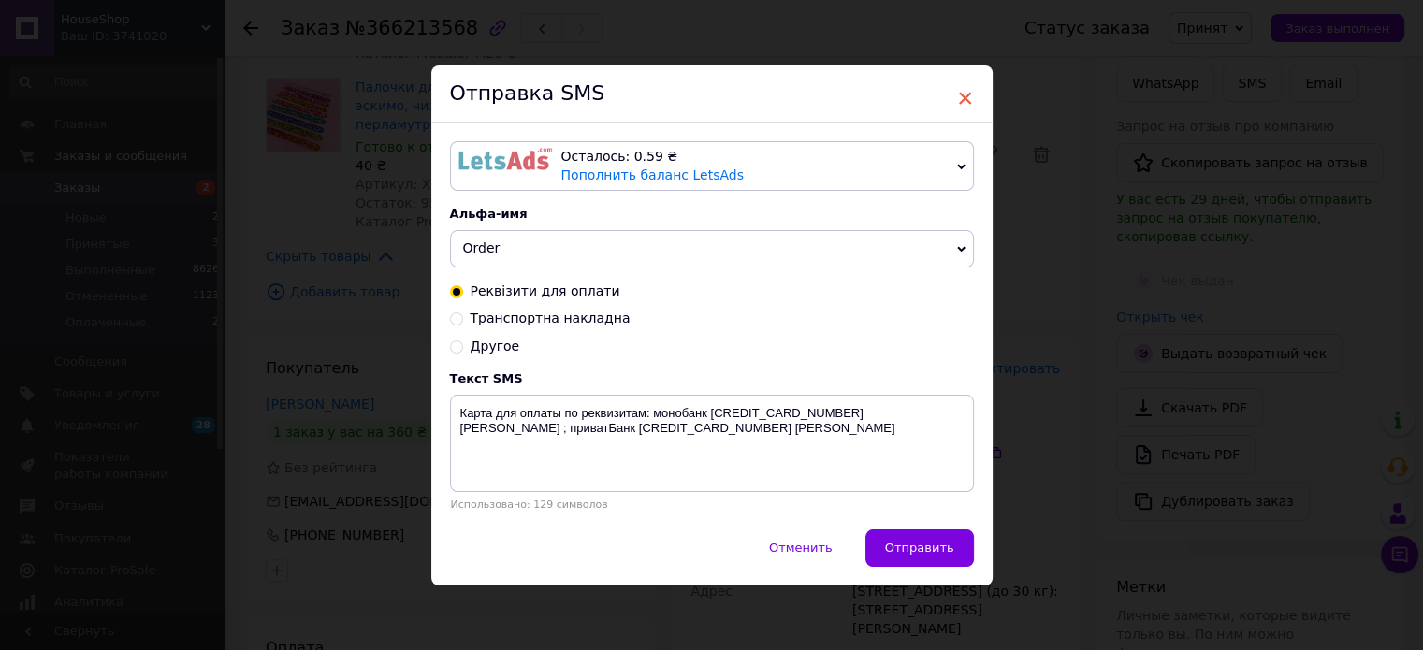
click at [960, 94] on span "×" at bounding box center [965, 98] width 17 height 32
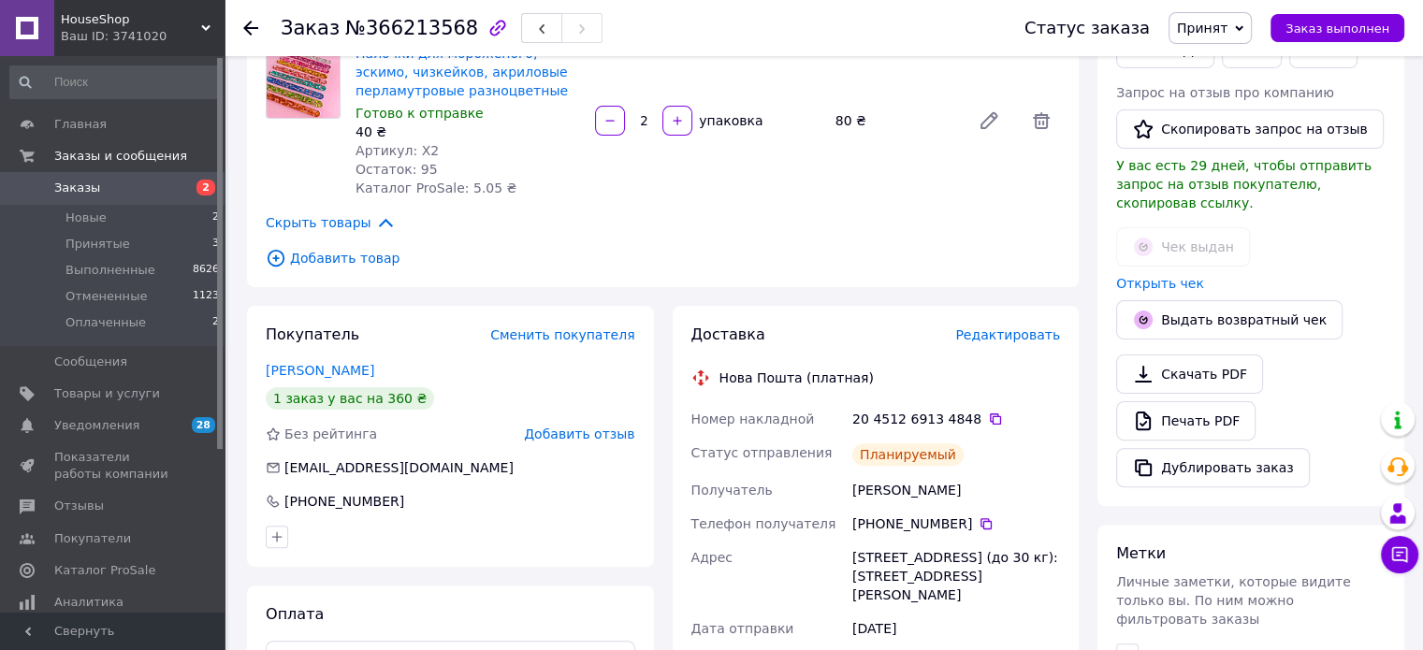
scroll to position [579, 0]
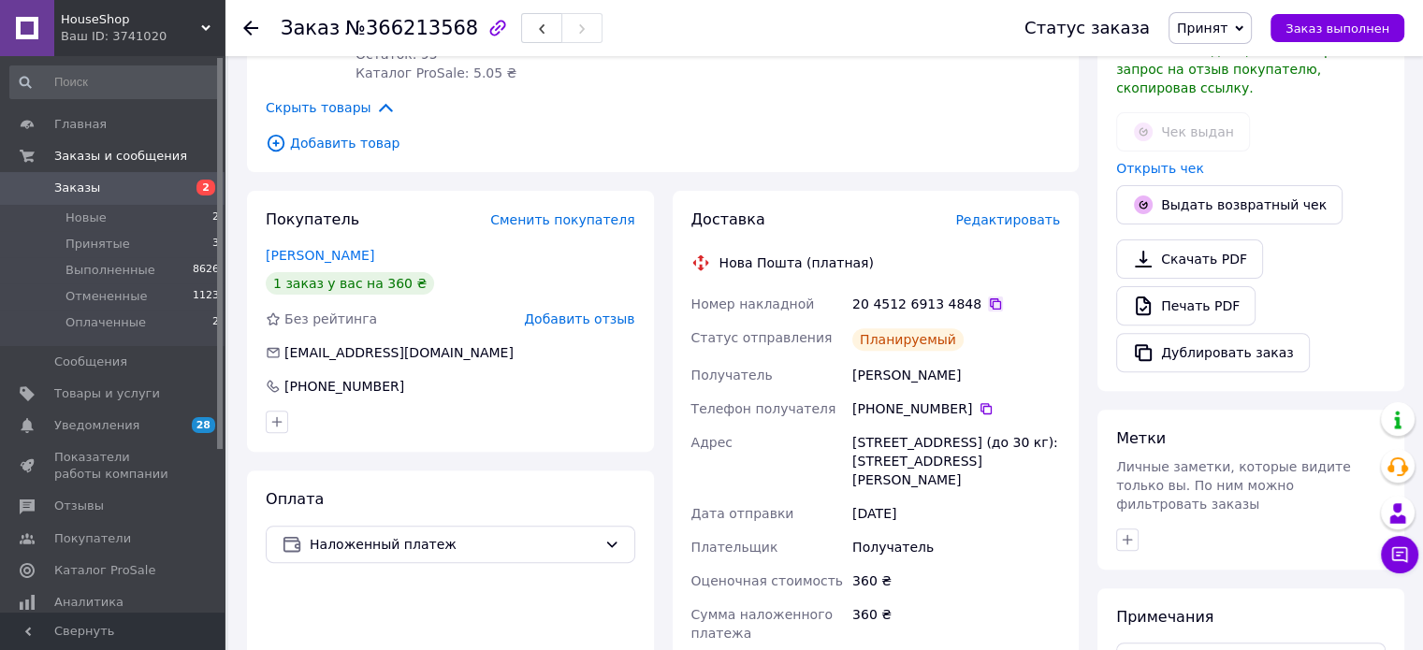
click at [990, 302] on icon at bounding box center [995, 303] width 11 height 11
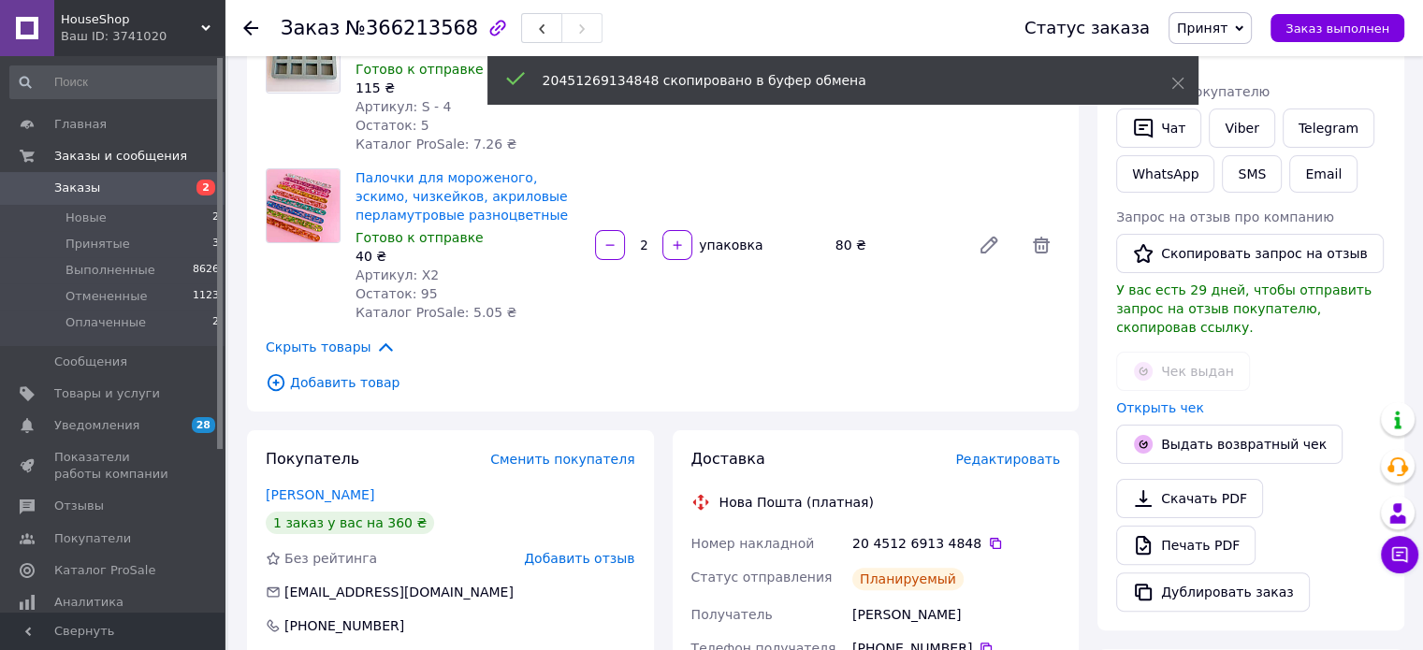
scroll to position [298, 0]
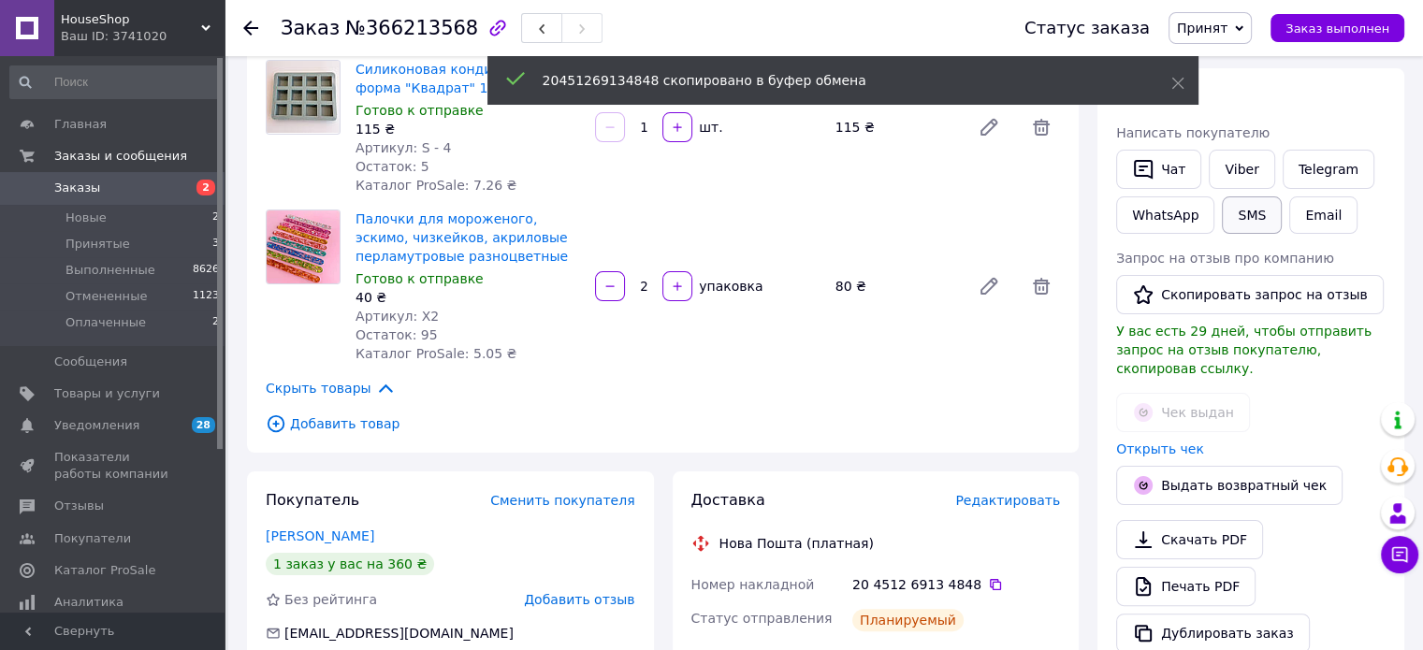
click at [1253, 220] on button "SMS" at bounding box center [1252, 214] width 60 height 37
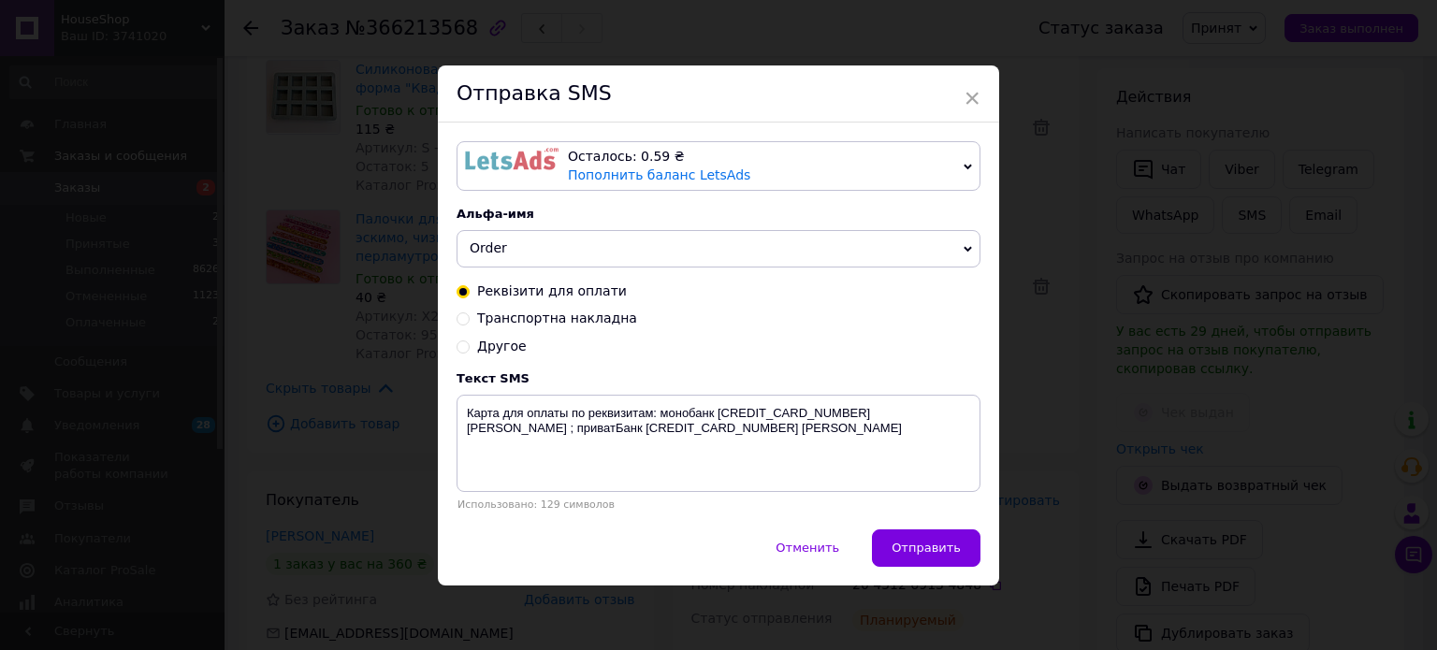
click at [460, 323] on input "Транспортна накладна" at bounding box center [462, 317] width 13 height 13
radio input "true"
radio input "false"
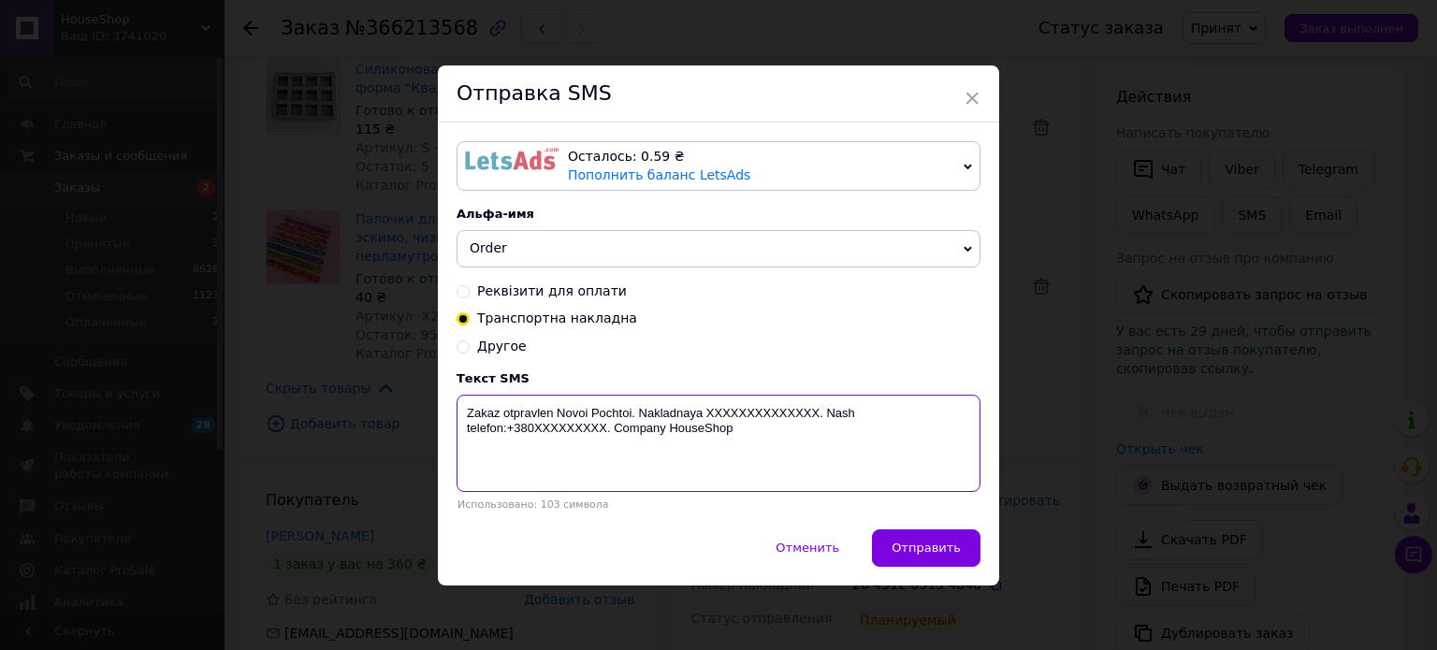
drag, startPoint x: 816, startPoint y: 414, endPoint x: 701, endPoint y: 416, distance: 115.1
click at [701, 416] on textarea "Zakaz otpravlen Novoi Pochtoi. Nakladnaya XXXXXXXXXXXXXX. Nash telefon:+380XXXX…" at bounding box center [718, 443] width 524 height 97
click at [748, 442] on textarea "Zakaz otpravlen Novoi Pochtoi. Nakladnaya XXXXXXXXXXXXXX. Nash telefon:+380XXXX…" at bounding box center [718, 443] width 524 height 97
drag, startPoint x: 816, startPoint y: 417, endPoint x: 703, endPoint y: 414, distance: 113.2
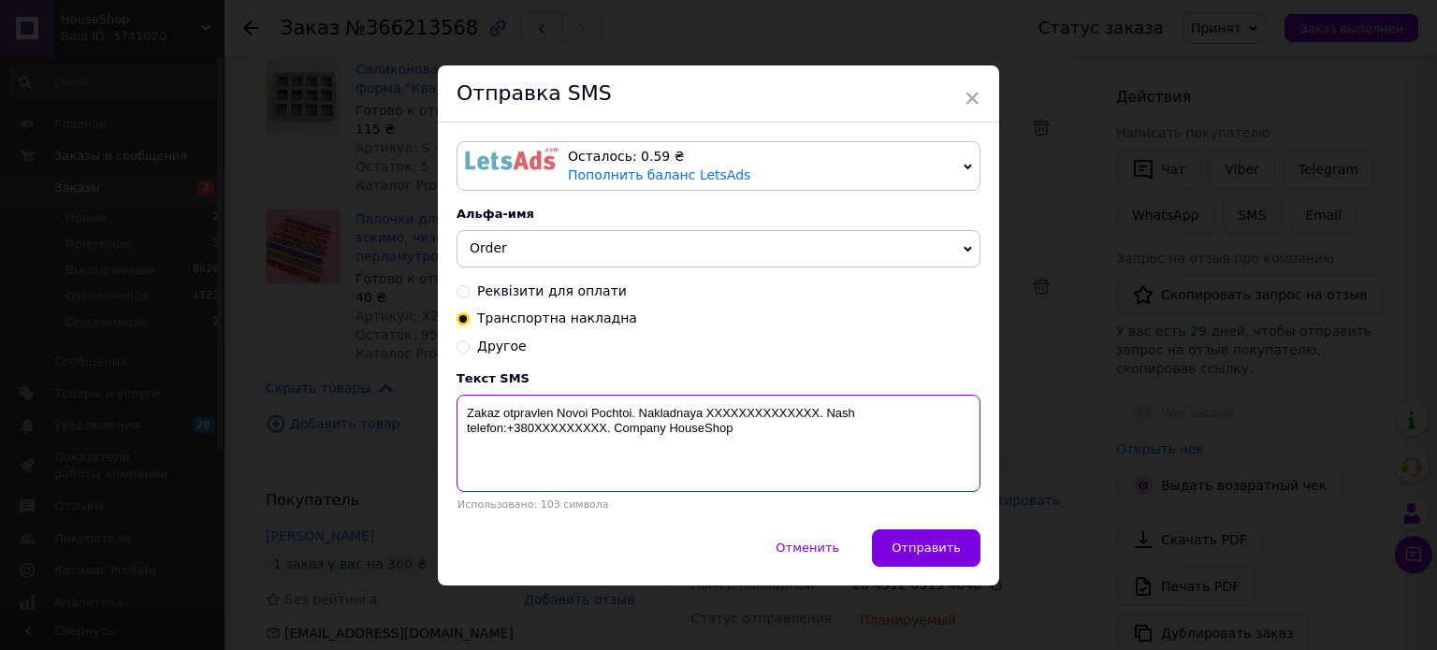
click at [703, 414] on textarea "Zakaz otpravlen Novoi Pochtoi. Nakladnaya XXXXXXXXXXXXXX. Nash telefon:+380XXXX…" at bounding box center [718, 443] width 524 height 97
paste textarea "20451269134848"
drag, startPoint x: 602, startPoint y: 429, endPoint x: 531, endPoint y: 456, distance: 75.8
click at [531, 456] on textarea "Zakaz otpravlen Novoi Pochtoi. Nakladnaya 20451269134848. Nash telefon:+380XXXX…" at bounding box center [718, 443] width 524 height 97
type textarea "Zakaz otpravlen Novoi Pochtoi. Nakladnaya 20451269134848. Nash telefon:+3805064…"
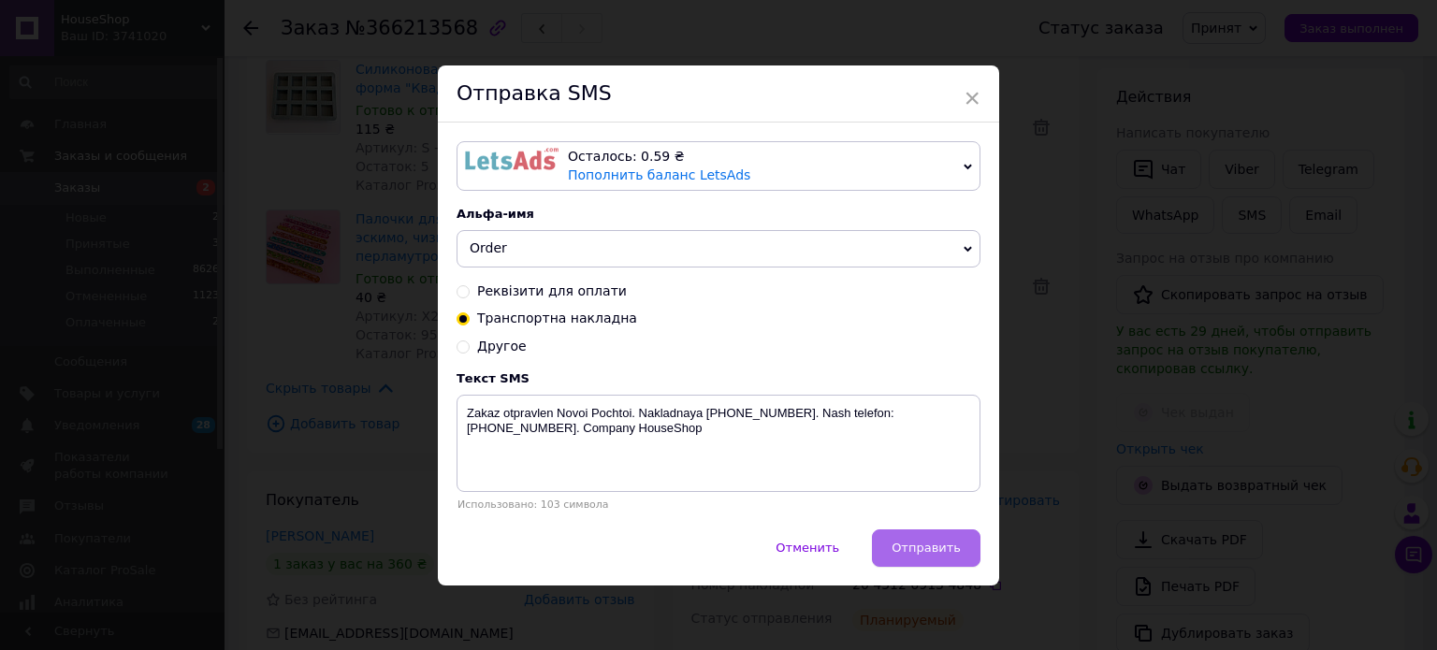
click at [937, 552] on span "Отправить" at bounding box center [925, 548] width 69 height 14
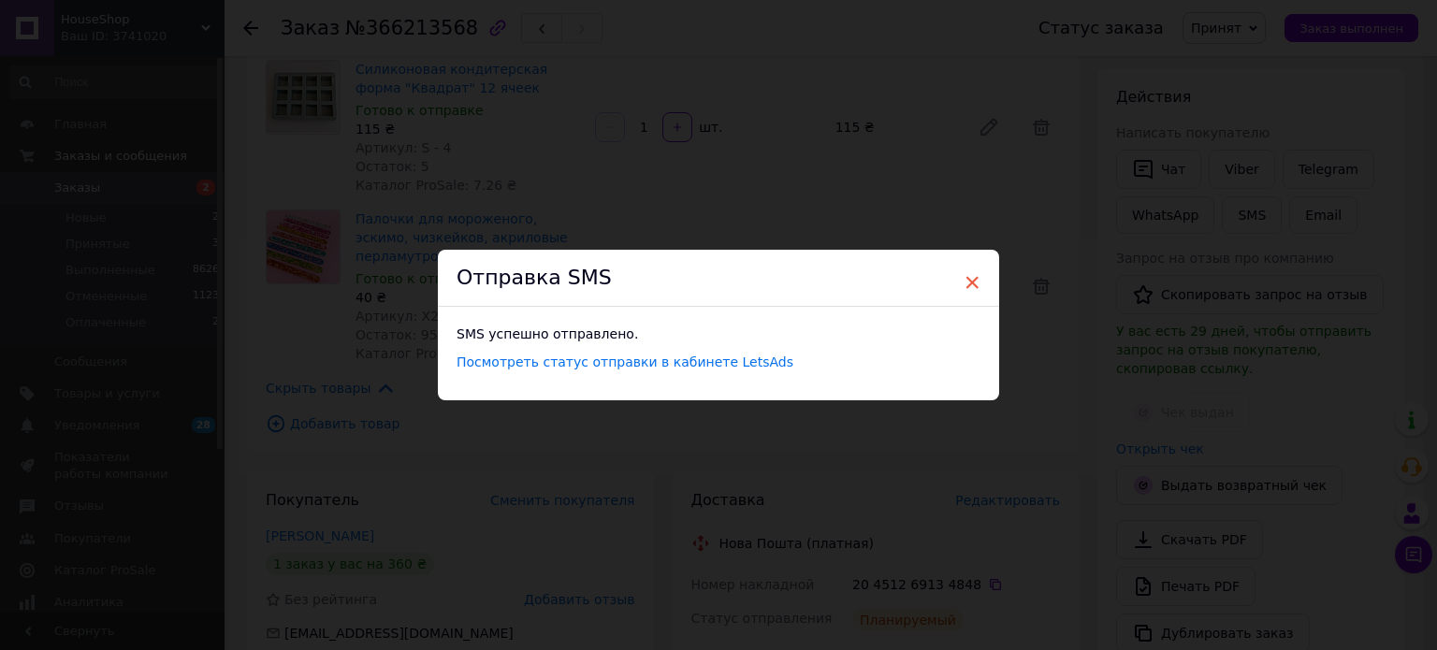
click at [974, 283] on span "×" at bounding box center [971, 283] width 17 height 32
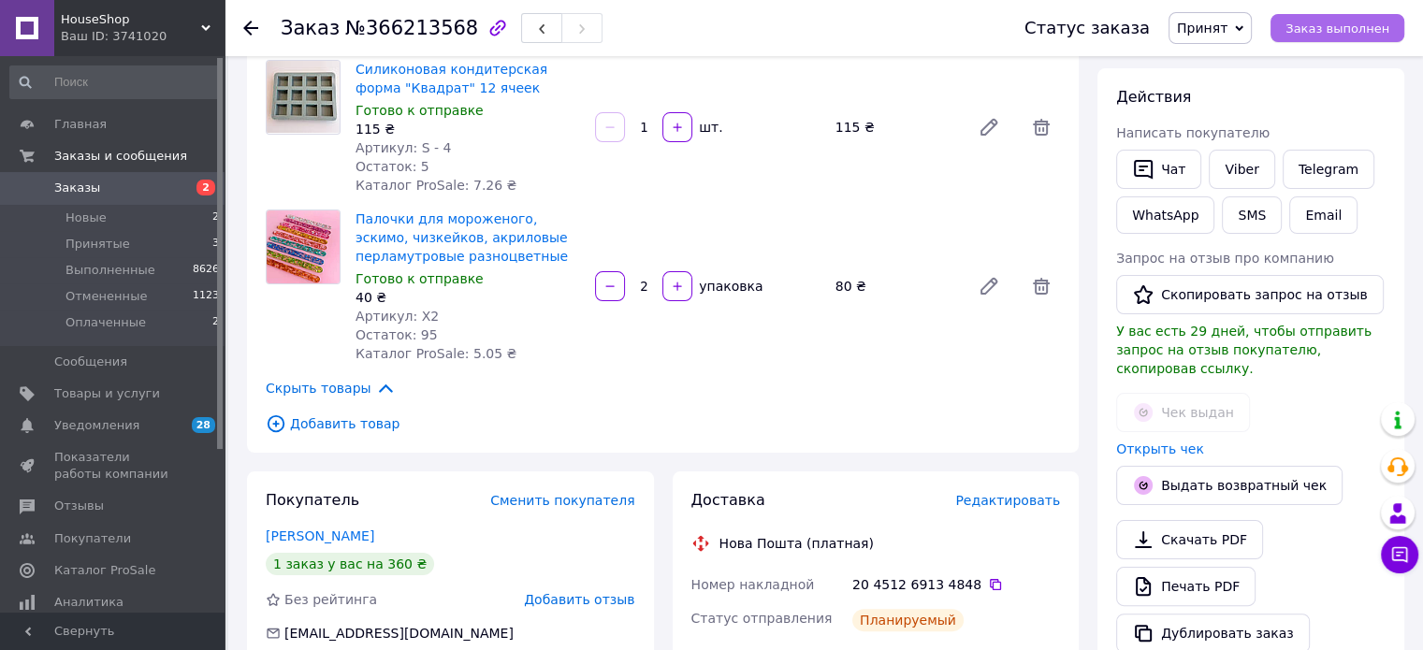
click at [1325, 24] on span "Заказ выполнен" at bounding box center [1337, 29] width 104 height 14
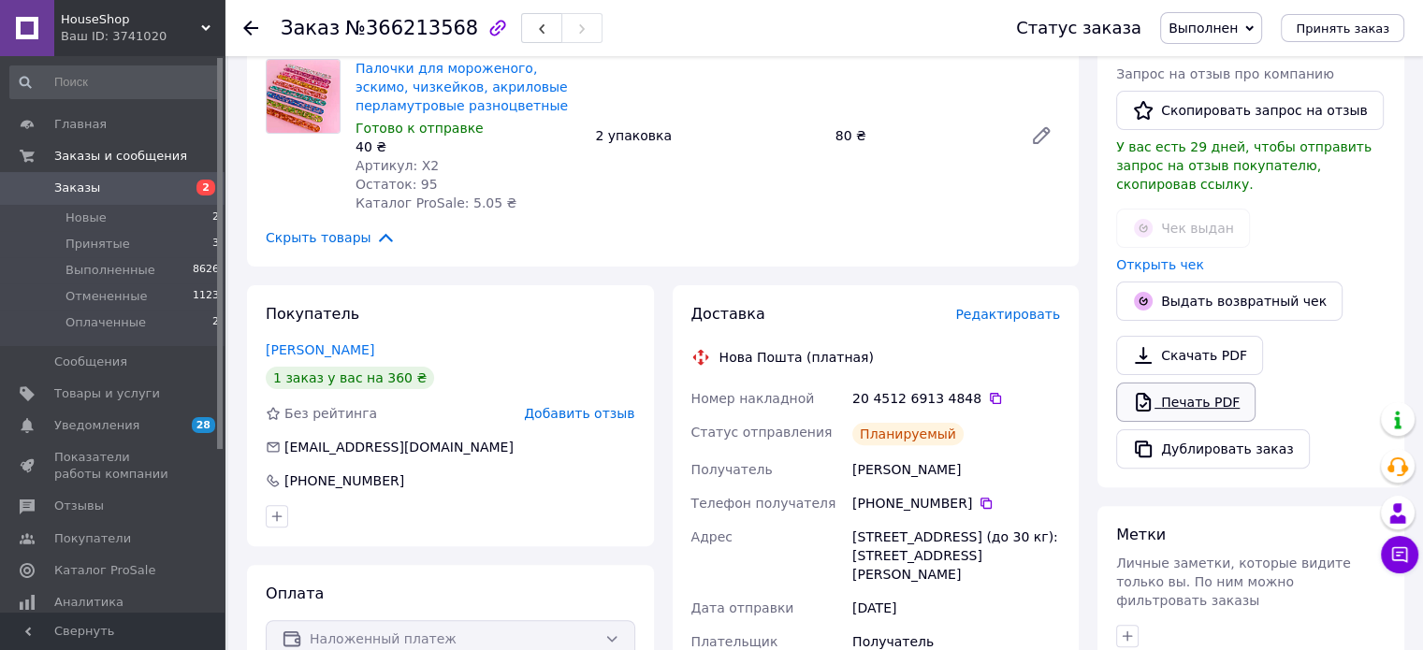
scroll to position [284, 0]
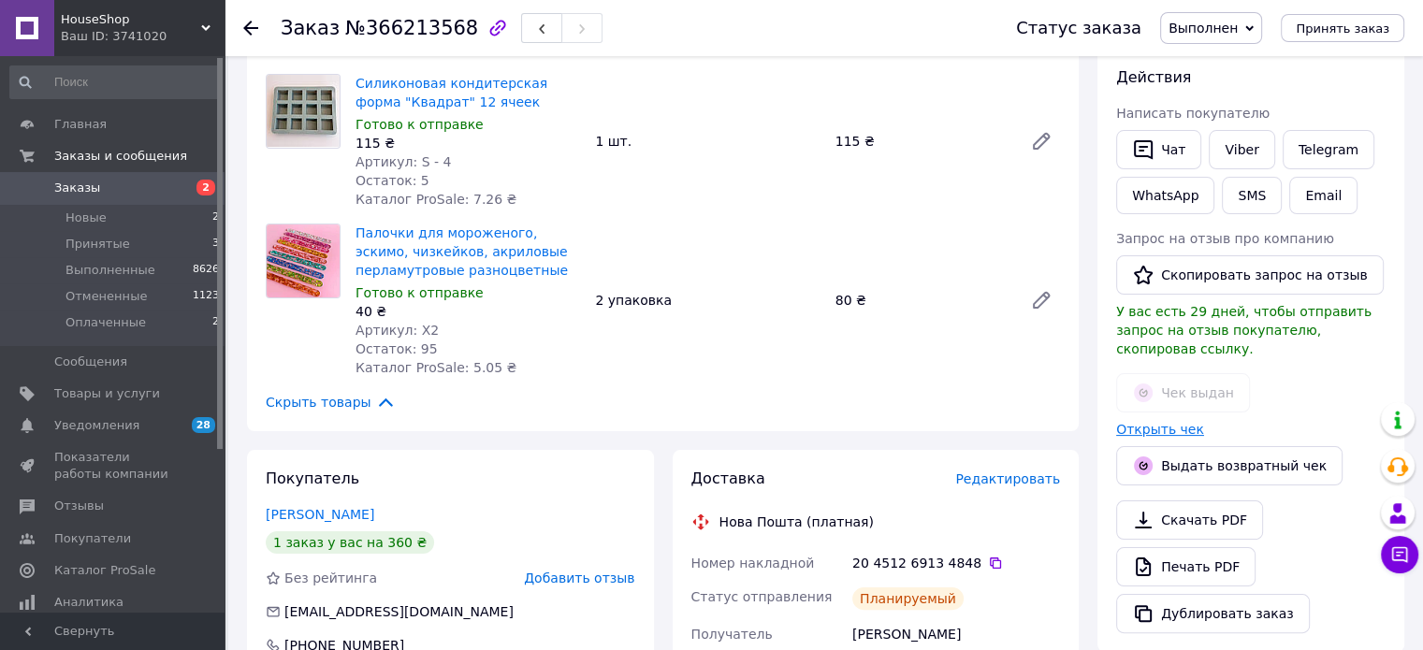
click at [1150, 422] on link "Открыть чек" at bounding box center [1160, 429] width 88 height 15
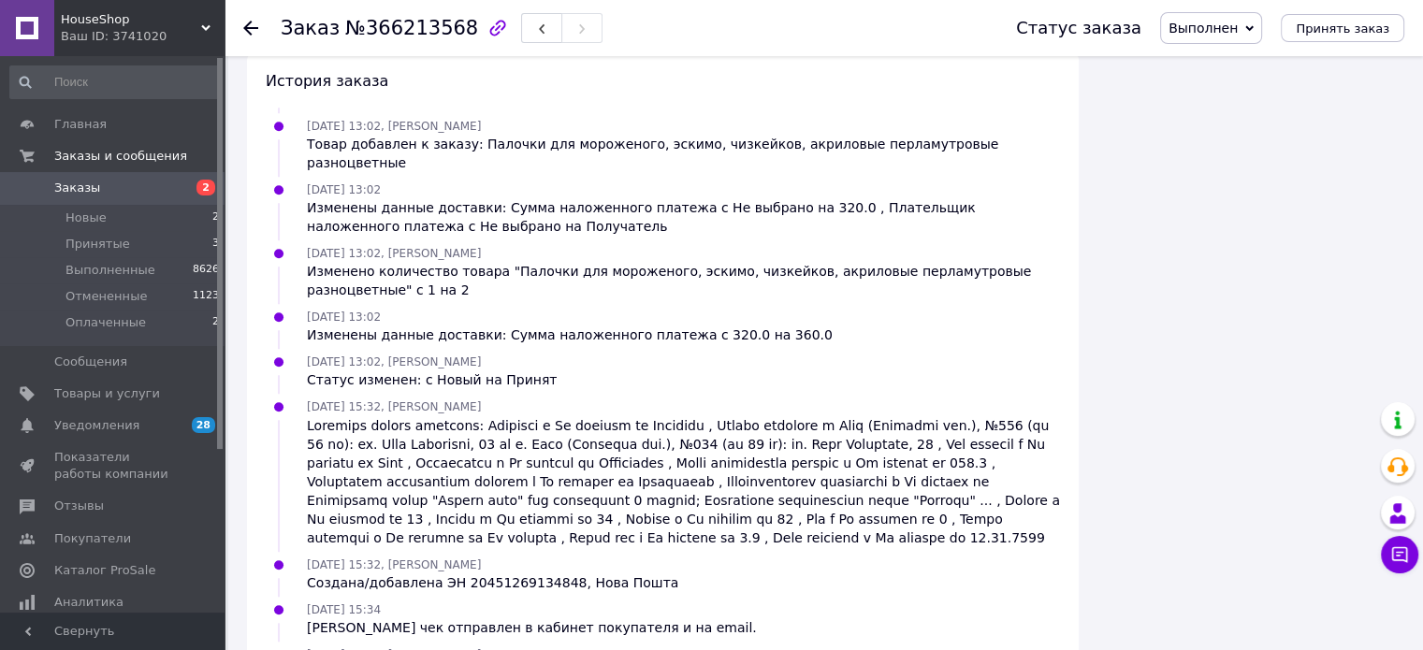
scroll to position [0, 0]
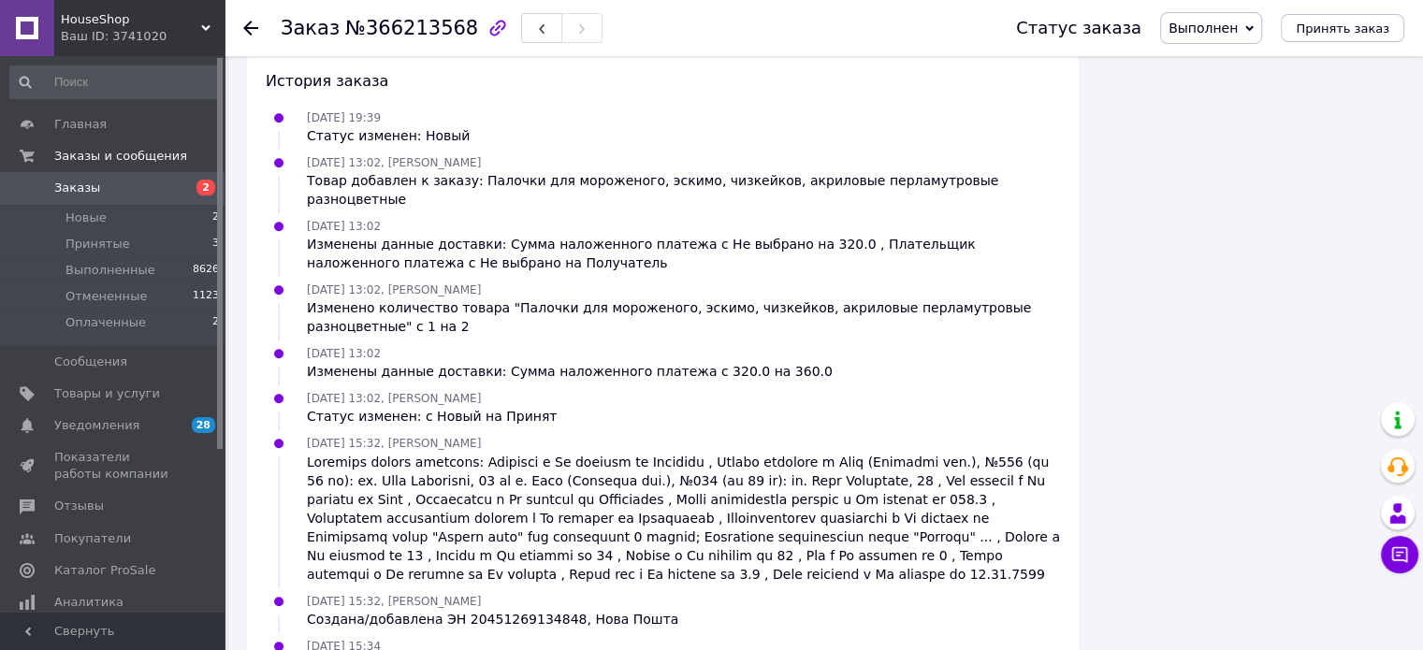
click at [66, 194] on span "Заказы" at bounding box center [77, 188] width 46 height 17
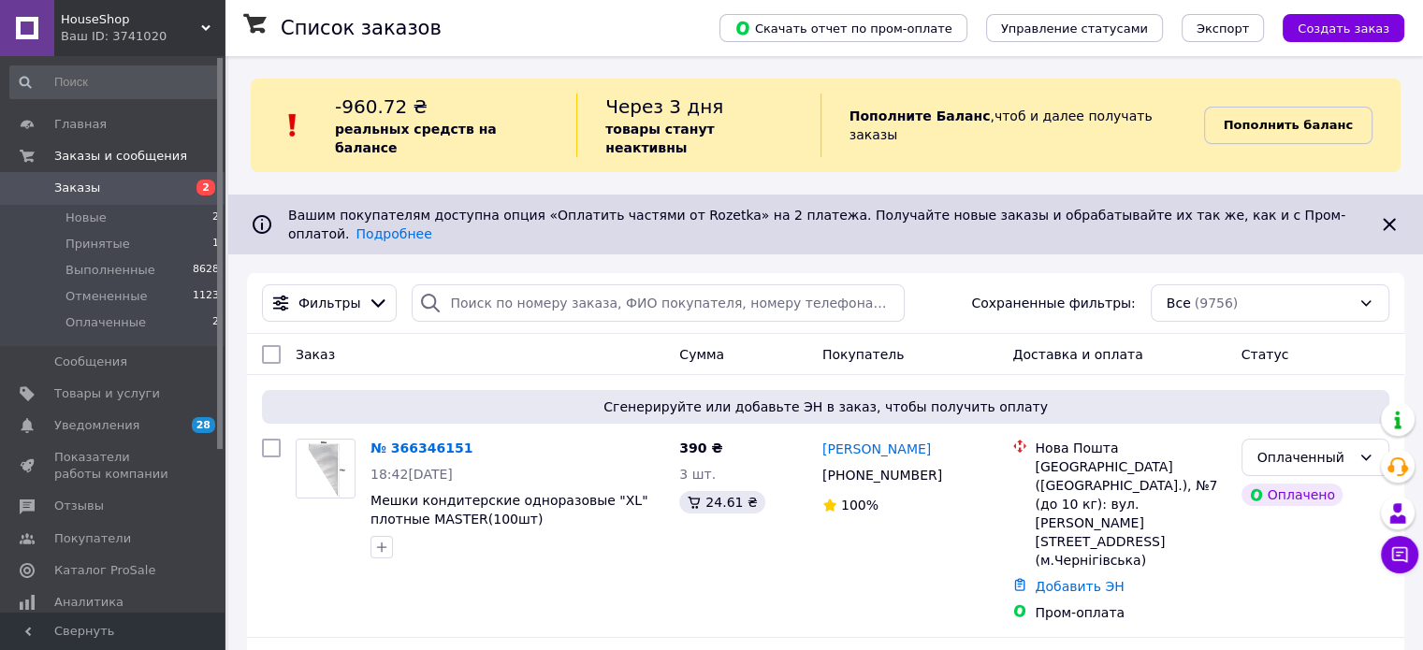
click at [1239, 118] on b "Пополнить баланс" at bounding box center [1288, 125] width 129 height 14
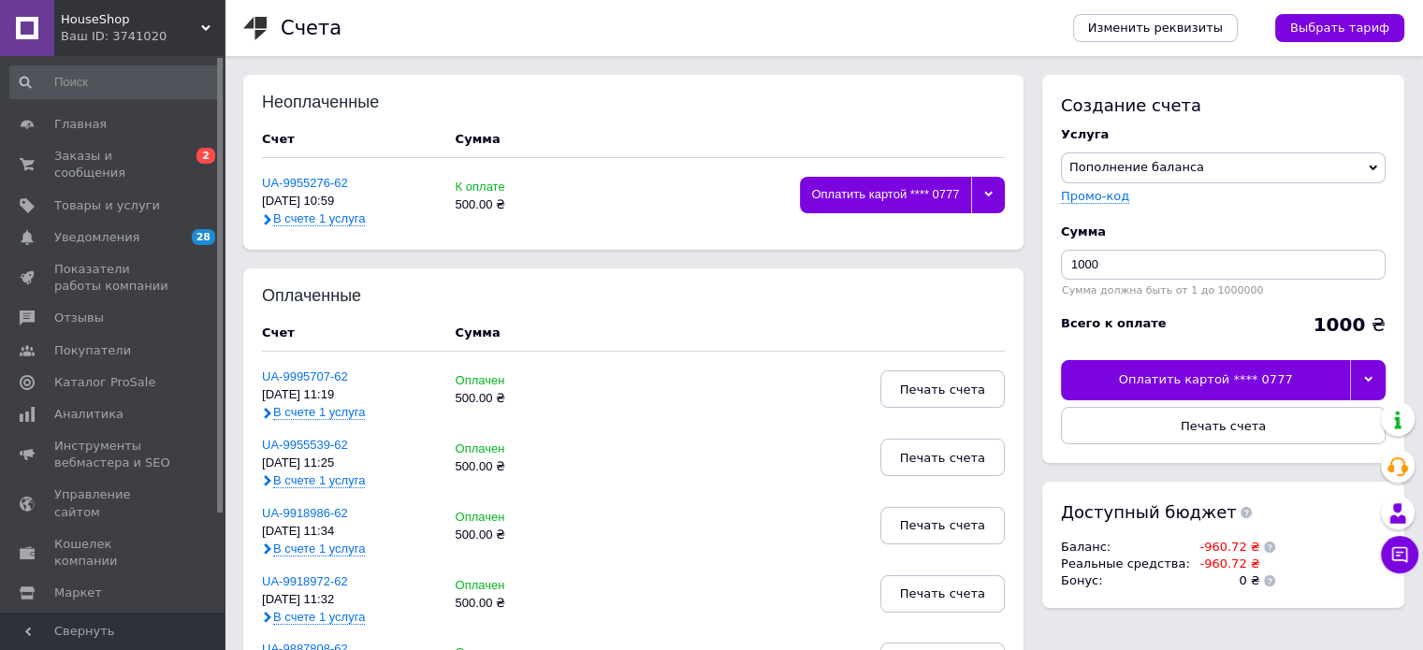
click at [989, 196] on icon at bounding box center [988, 195] width 8 height 6
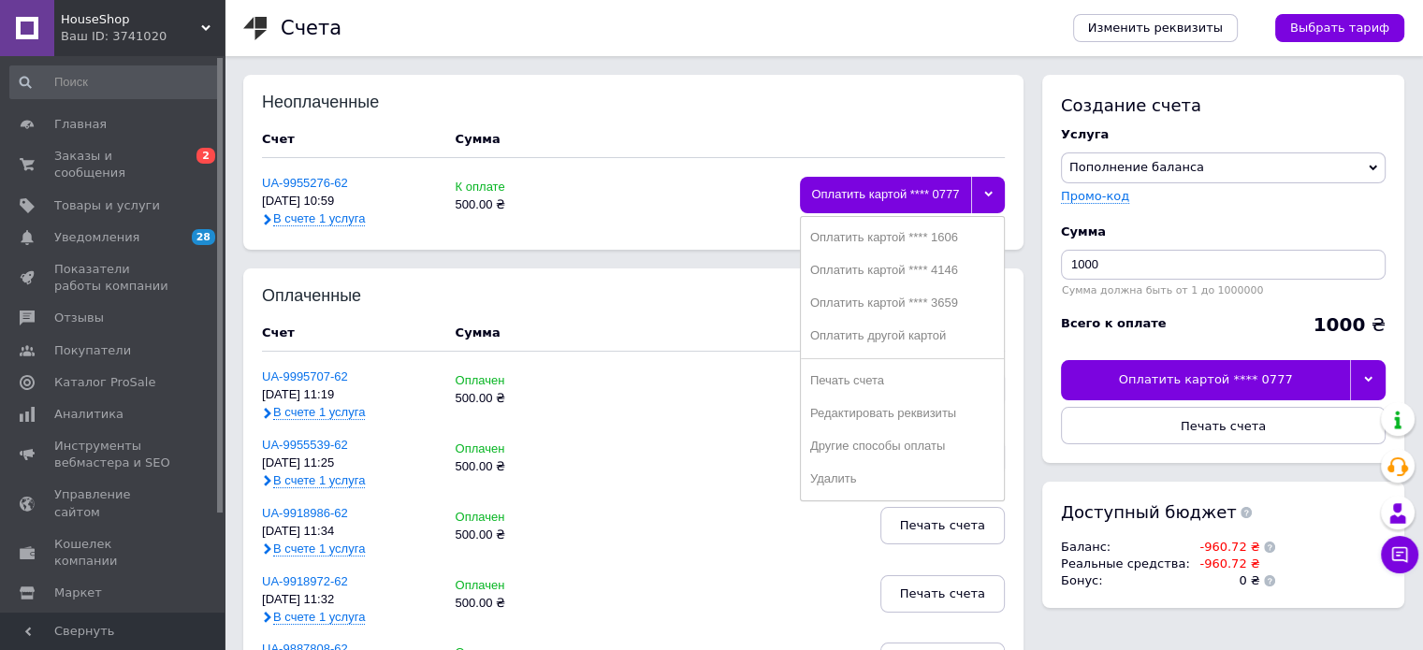
click at [569, 194] on div "К оплате" at bounding box center [515, 188] width 119 height 14
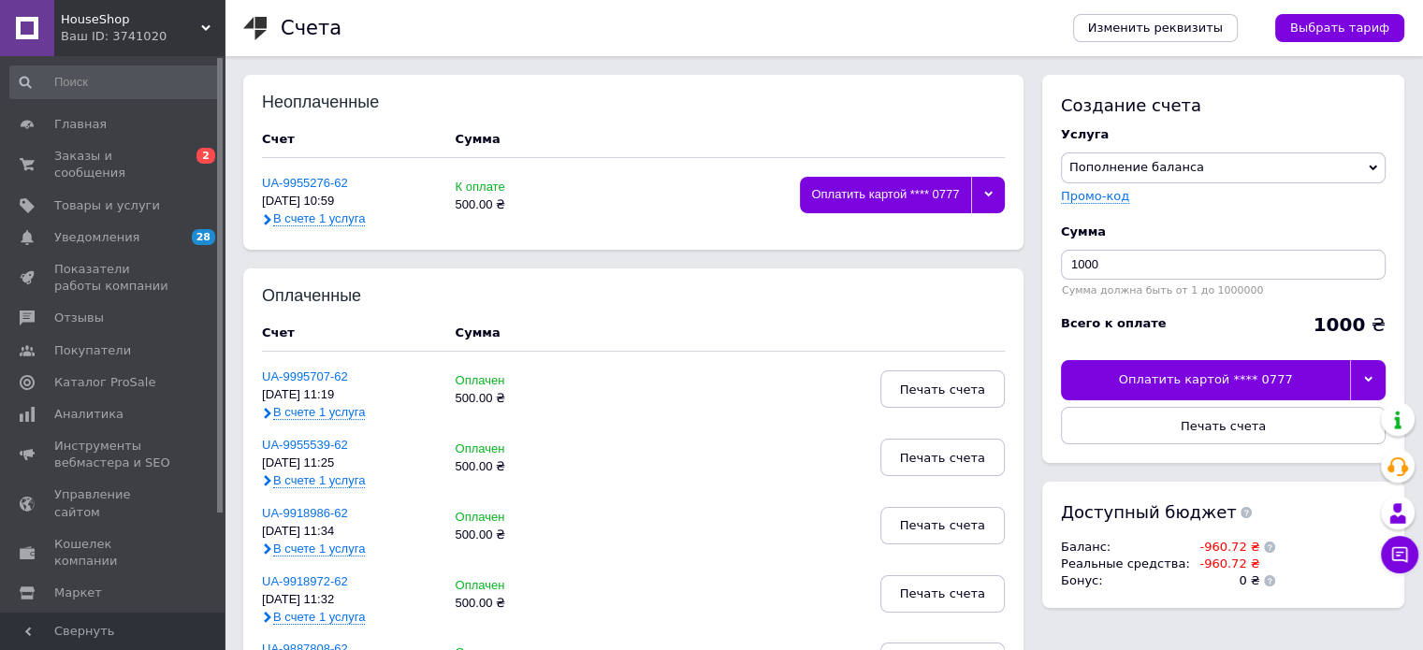
click at [989, 197] on icon at bounding box center [988, 194] width 8 height 8
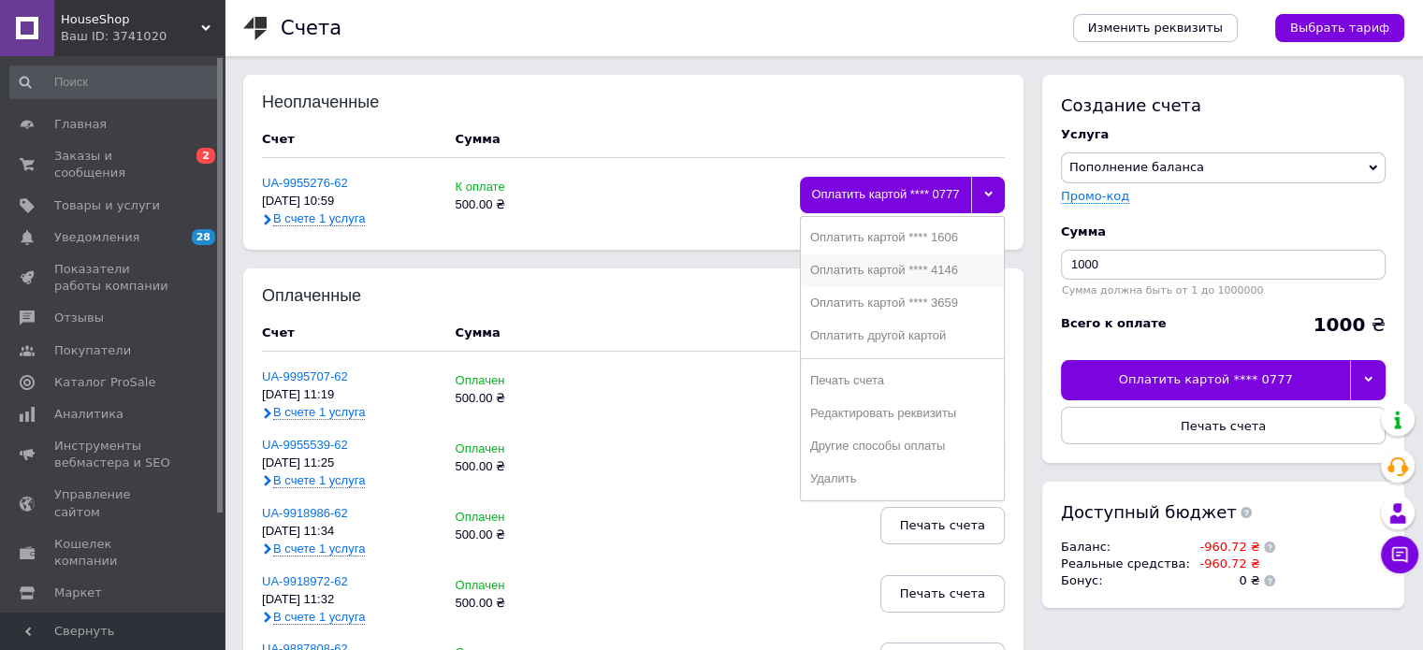
click at [929, 267] on div "Оплатить картой **** 4146" at bounding box center [902, 271] width 184 height 14
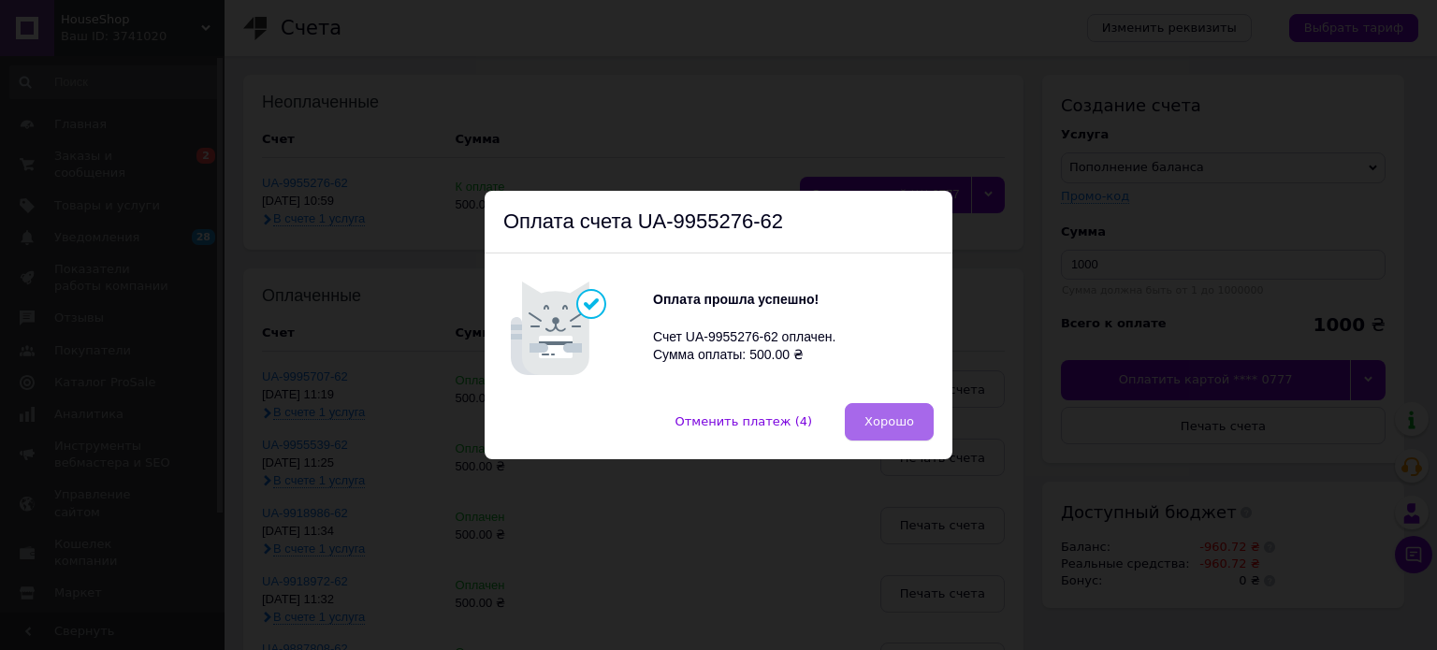
click at [879, 426] on span "Хорошо" at bounding box center [889, 421] width 50 height 14
